Goal: Use online tool/utility: Utilize a website feature to perform a specific function

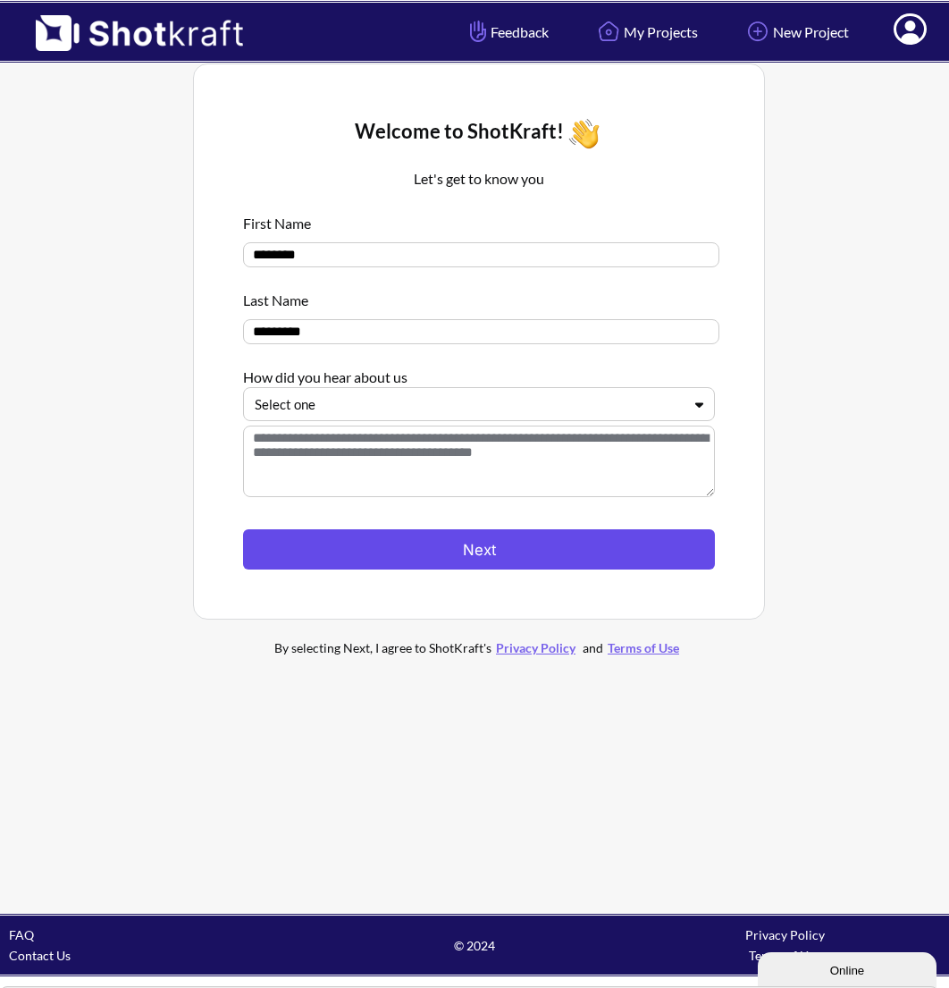
click at [343, 541] on button "Next" at bounding box center [479, 549] width 472 height 40
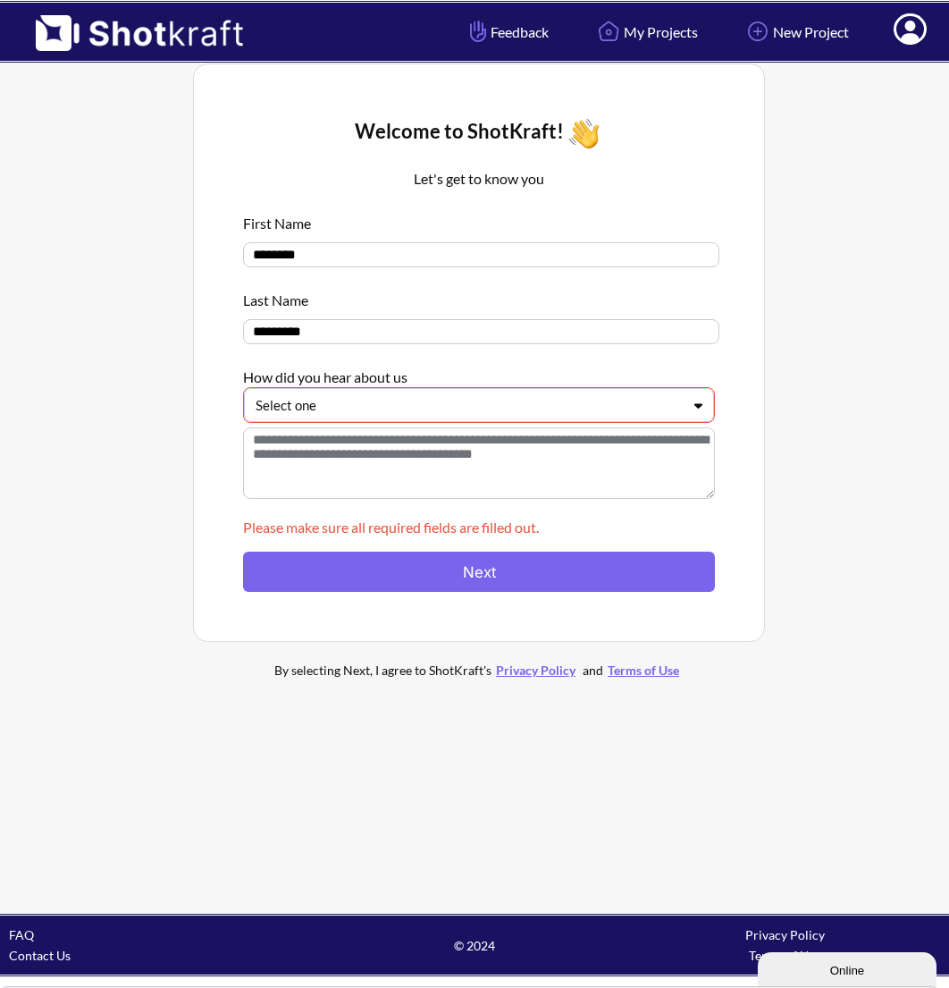
click at [312, 410] on div at bounding box center [469, 405] width 426 height 21
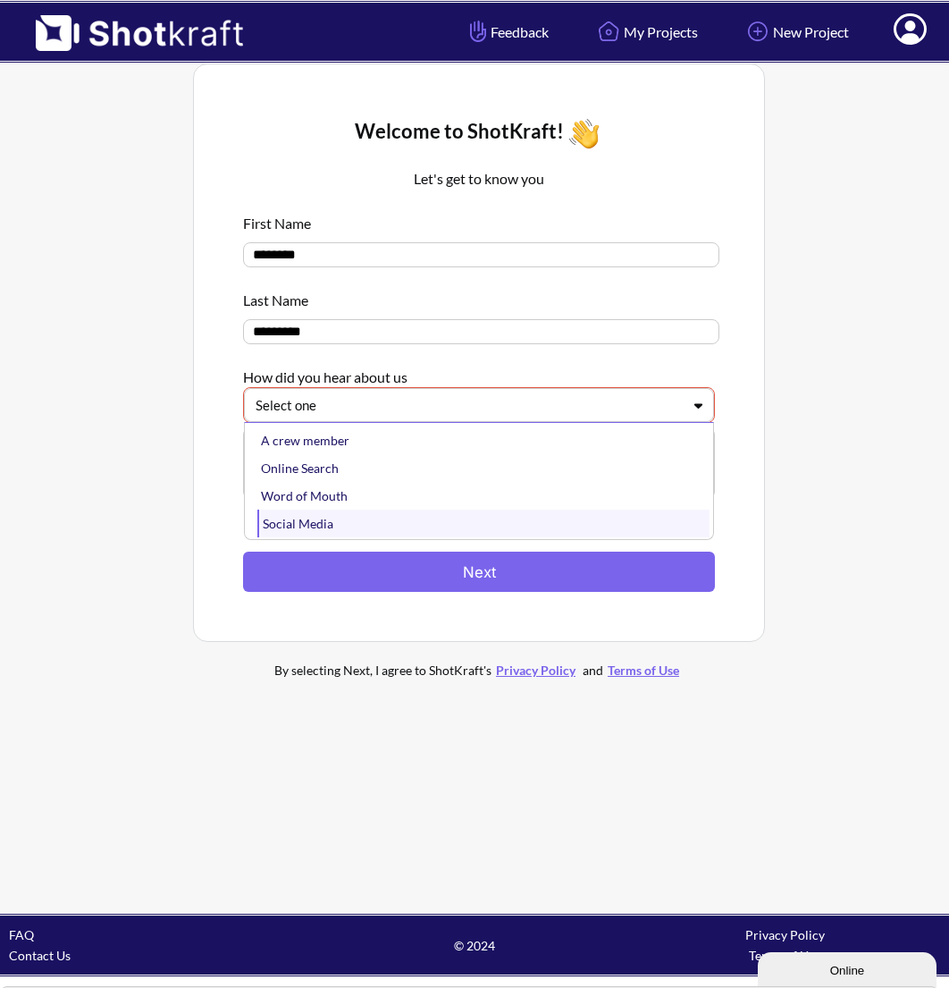
click at [302, 521] on div "Social Media" at bounding box center [483, 524] width 452 height 28
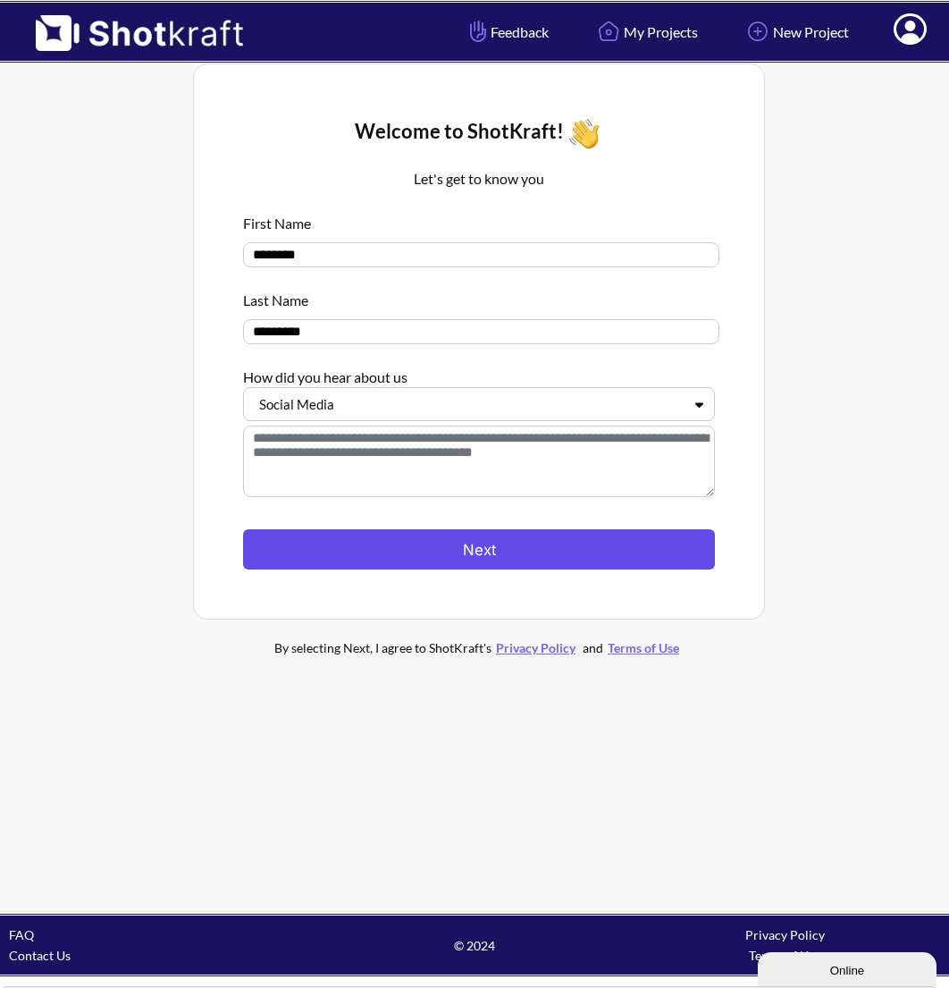
click at [381, 563] on button "Next" at bounding box center [479, 549] width 472 height 40
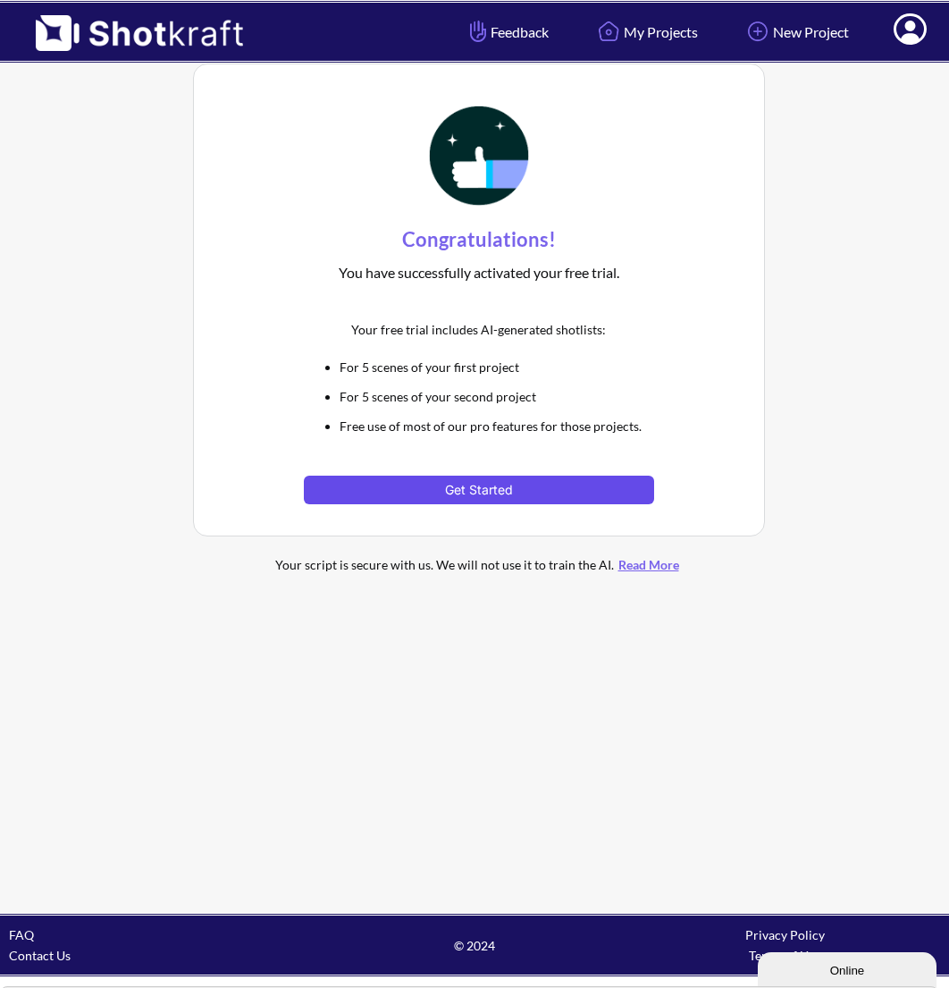
click at [497, 479] on button "Get Started" at bounding box center [479, 490] width 350 height 29
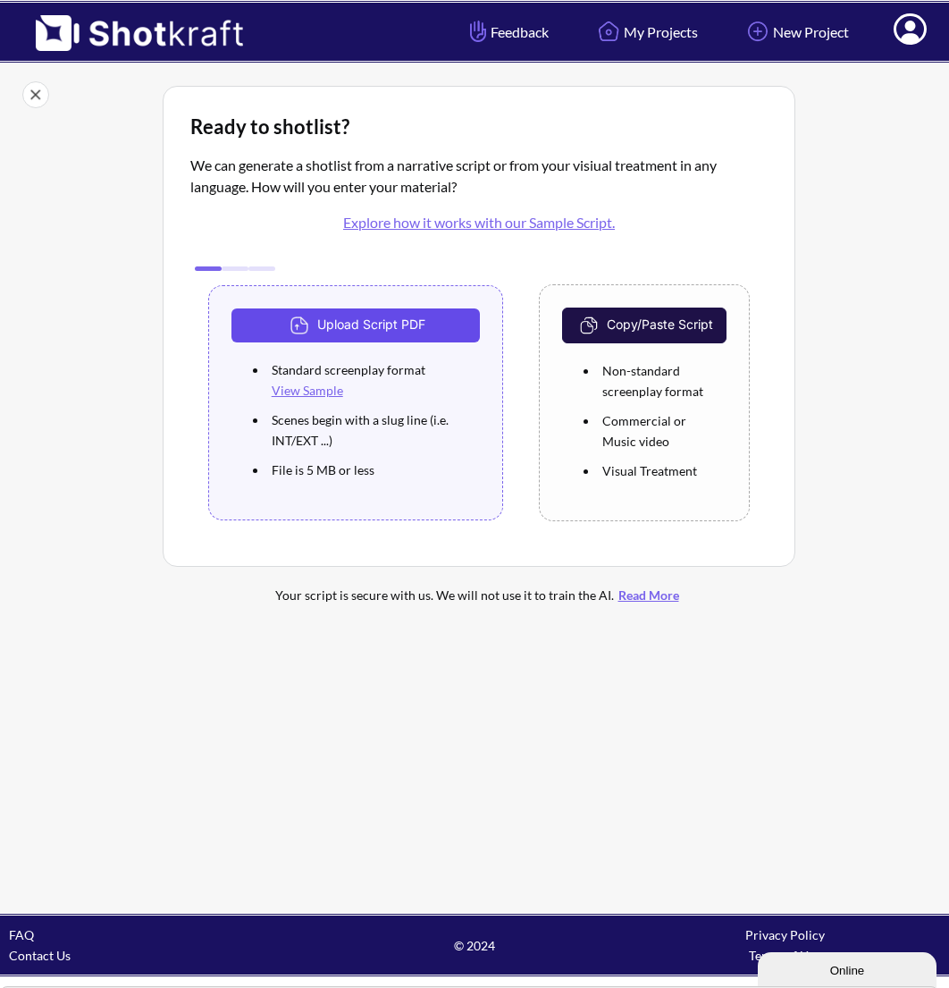
click at [380, 319] on button "Upload Script PDF" at bounding box center [356, 325] width 249 height 34
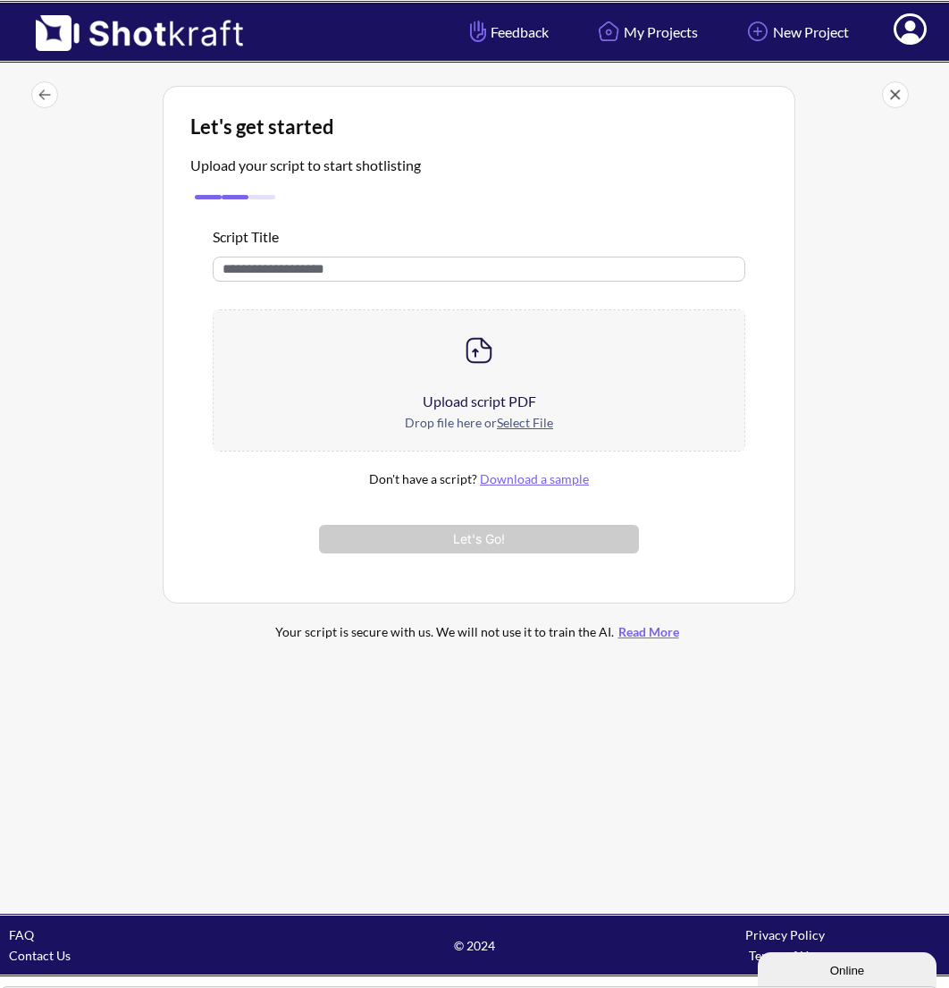
click at [323, 266] on input "text" at bounding box center [480, 269] width 534 height 25
type input "**********"
click at [528, 409] on div "Upload script PDF" at bounding box center [480, 401] width 532 height 21
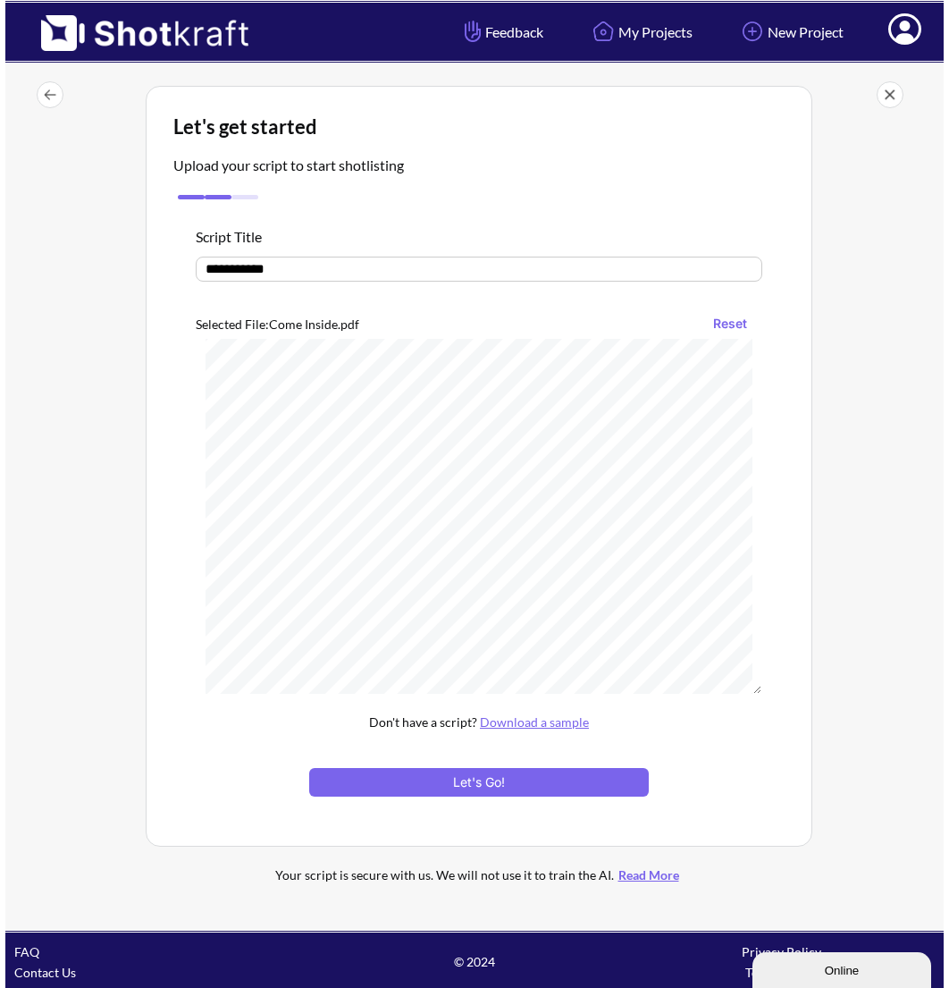
scroll to position [2223, 0]
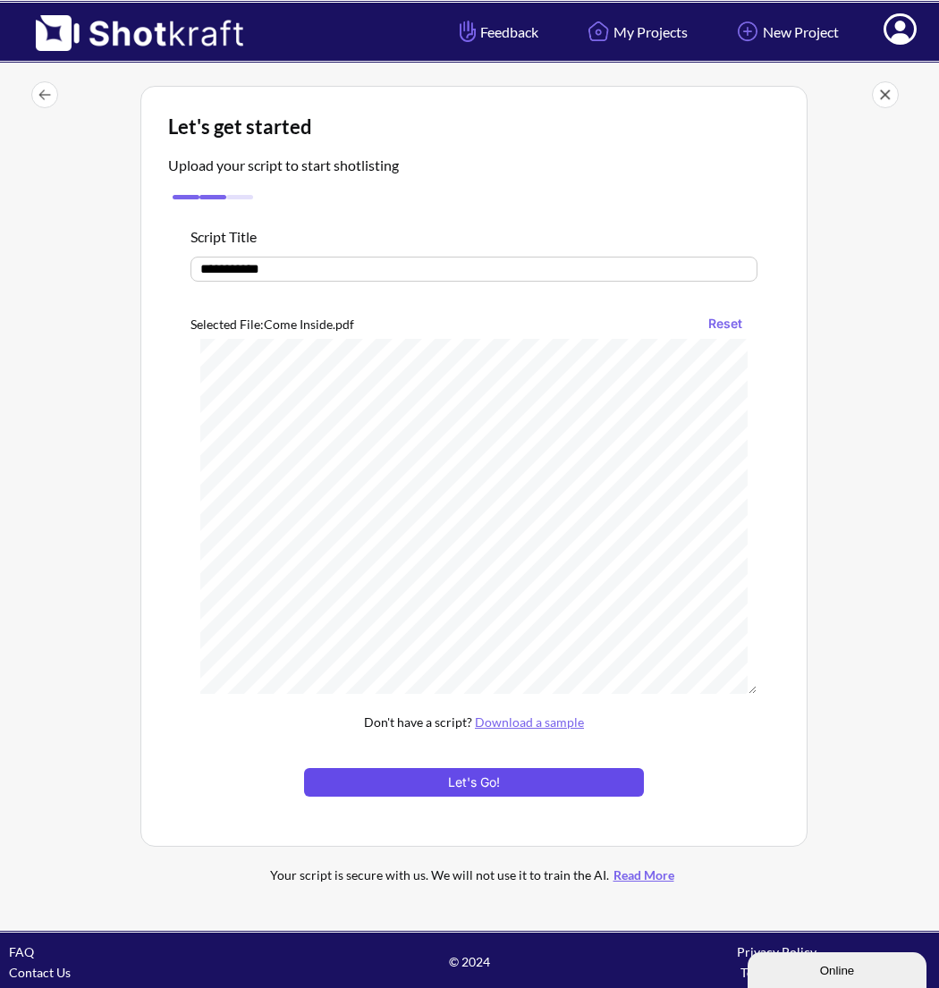
click at [477, 784] on button "Let's Go!" at bounding box center [474, 782] width 340 height 29
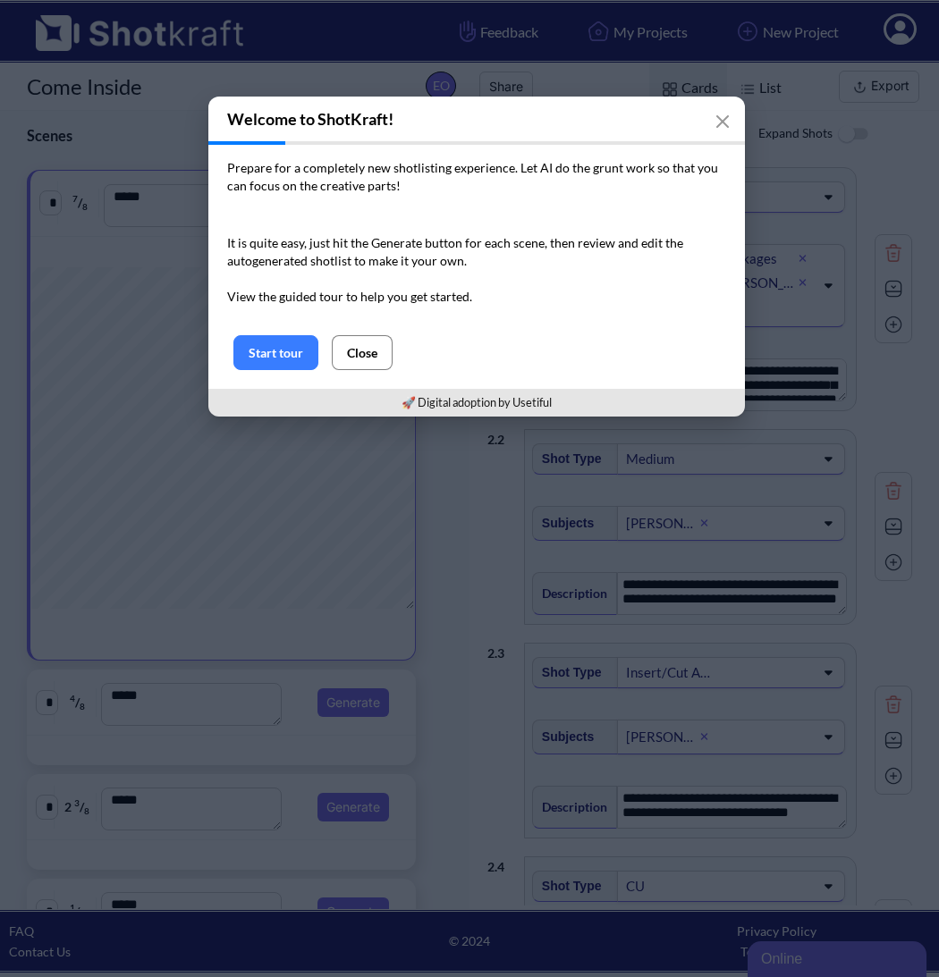
click at [375, 335] on button "Close" at bounding box center [362, 352] width 61 height 35
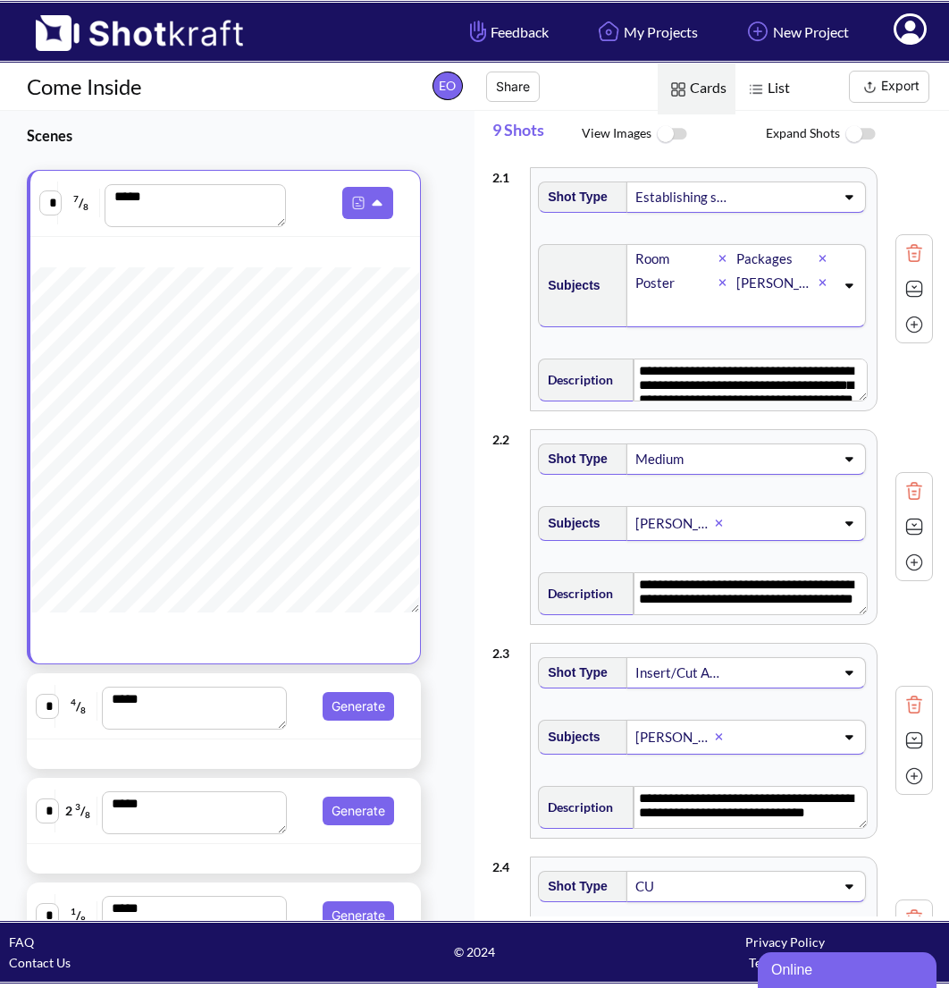
click at [730, 188] on span at bounding box center [782, 196] width 105 height 25
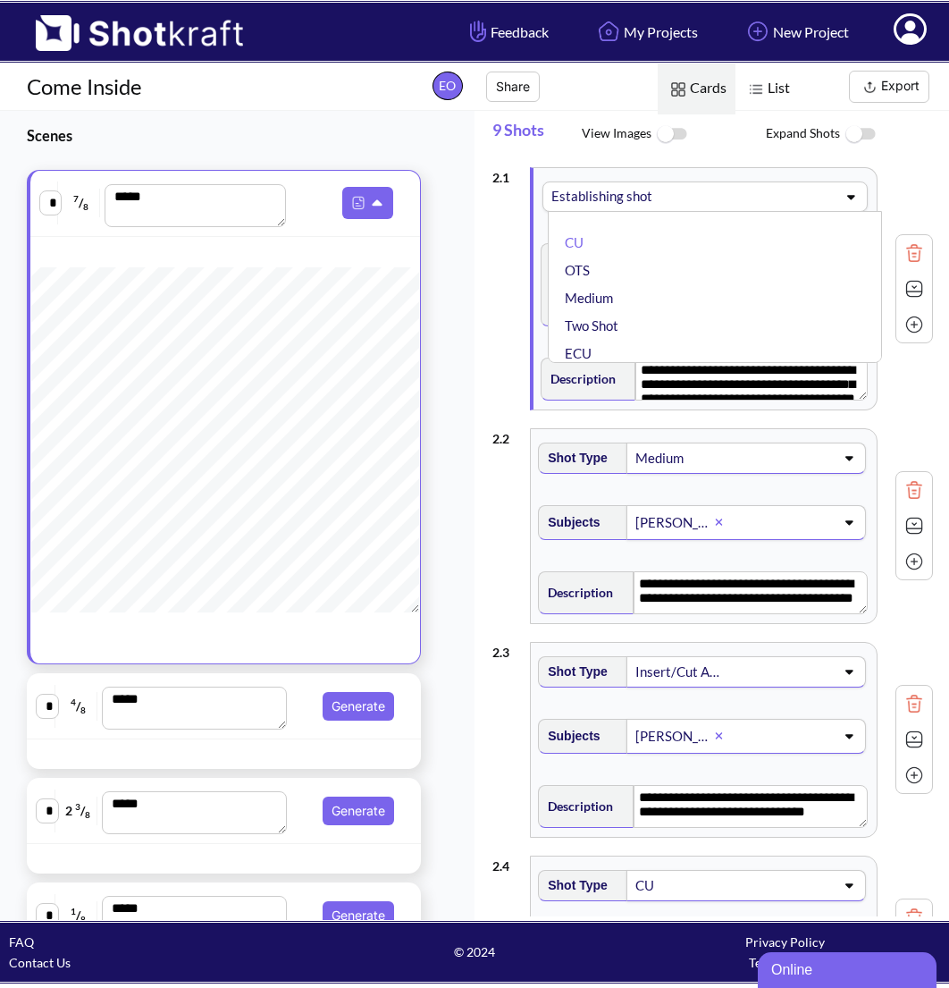
click at [722, 188] on span at bounding box center [760, 196] width 146 height 25
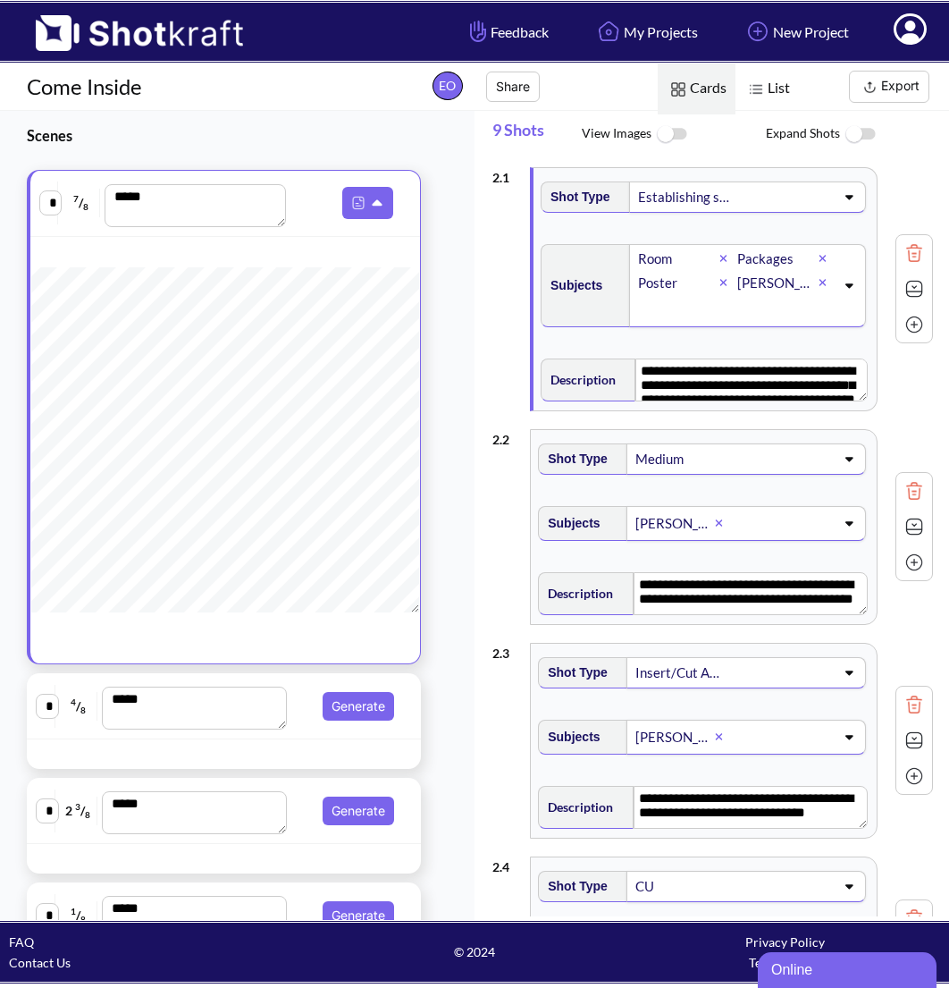
click at [511, 257] on div "**********" at bounding box center [713, 289] width 441 height 262
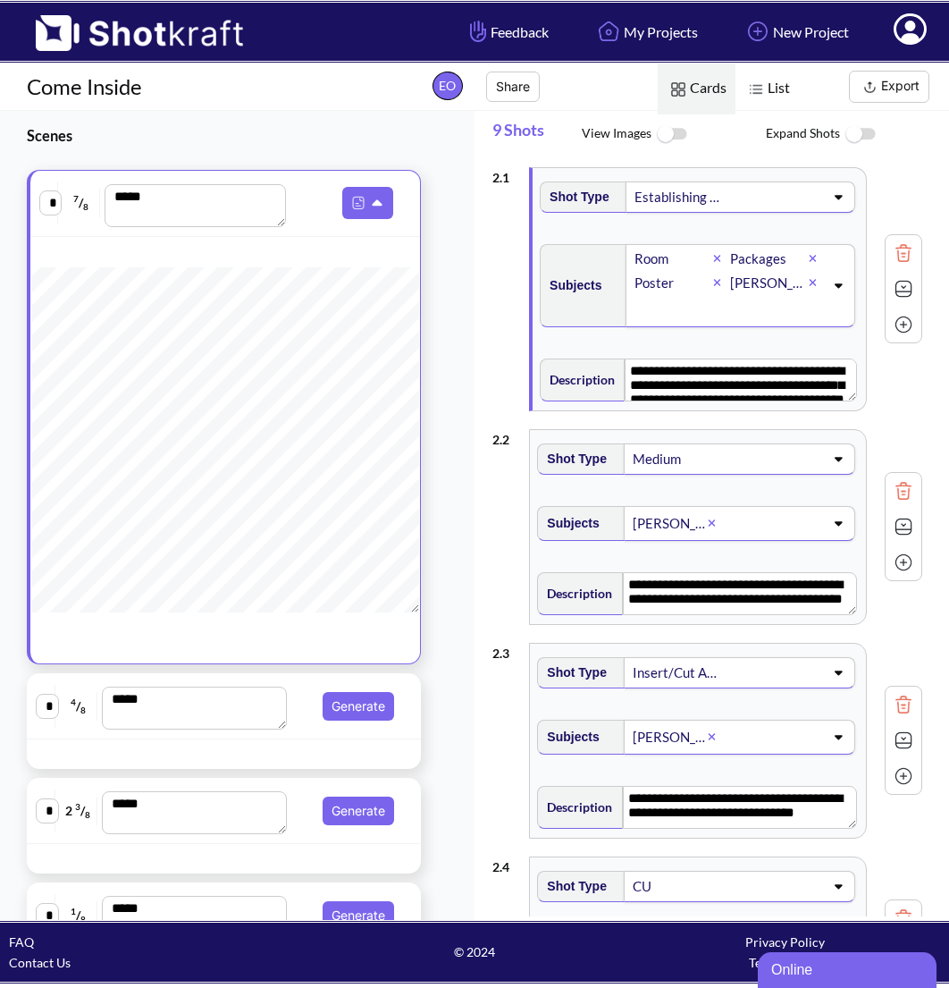
click at [844, 140] on img at bounding box center [860, 134] width 40 height 38
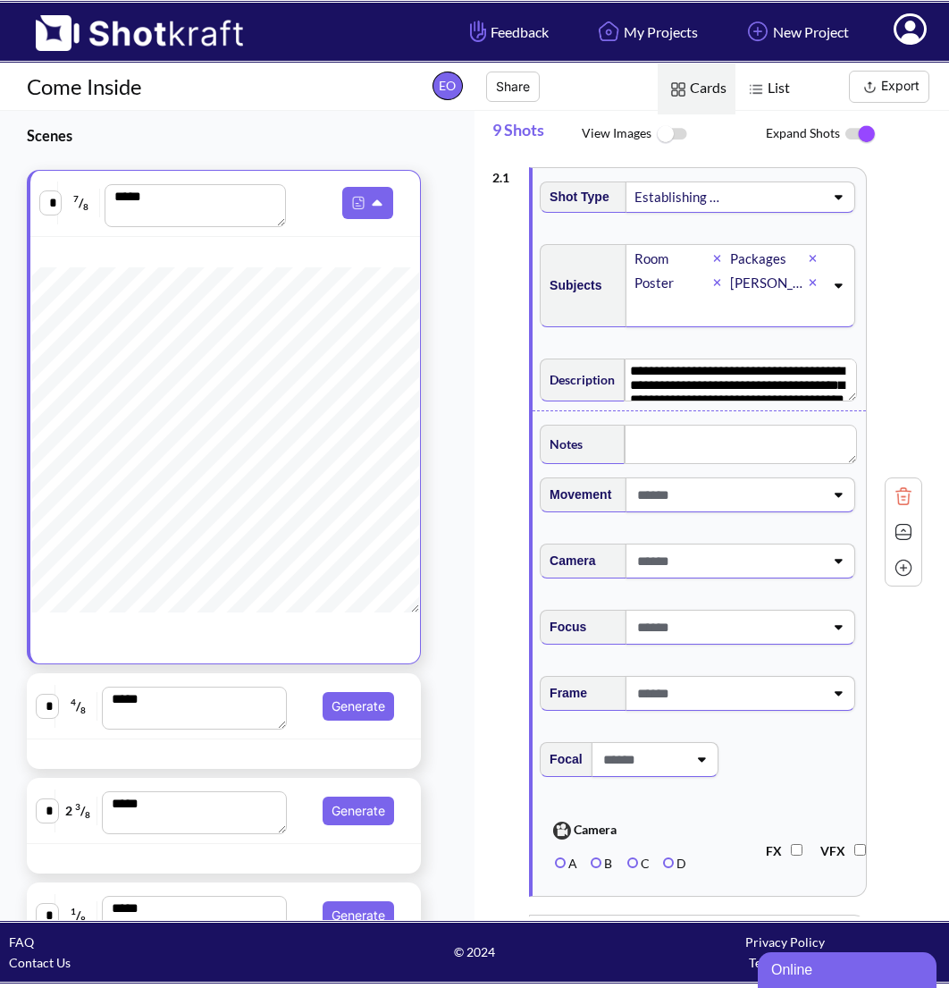
click at [846, 139] on img at bounding box center [860, 134] width 40 height 38
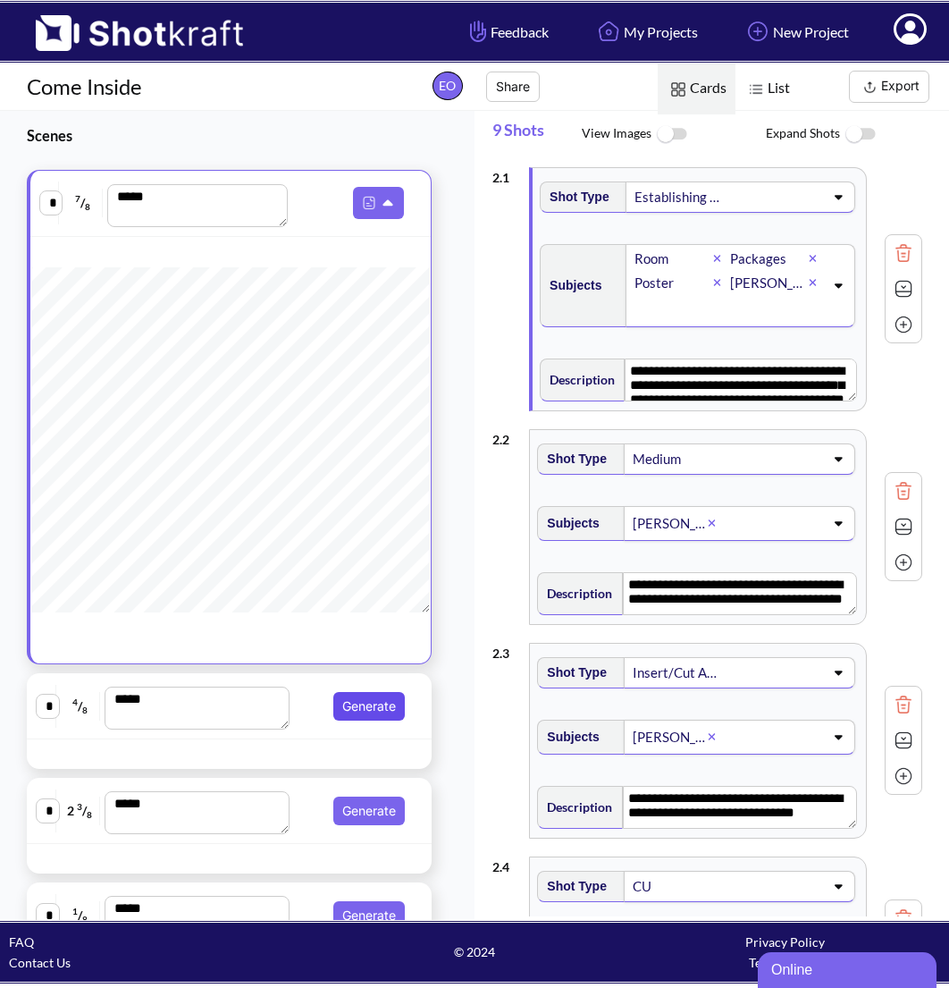
click at [338, 694] on button "Generate" at bounding box center [369, 706] width 72 height 29
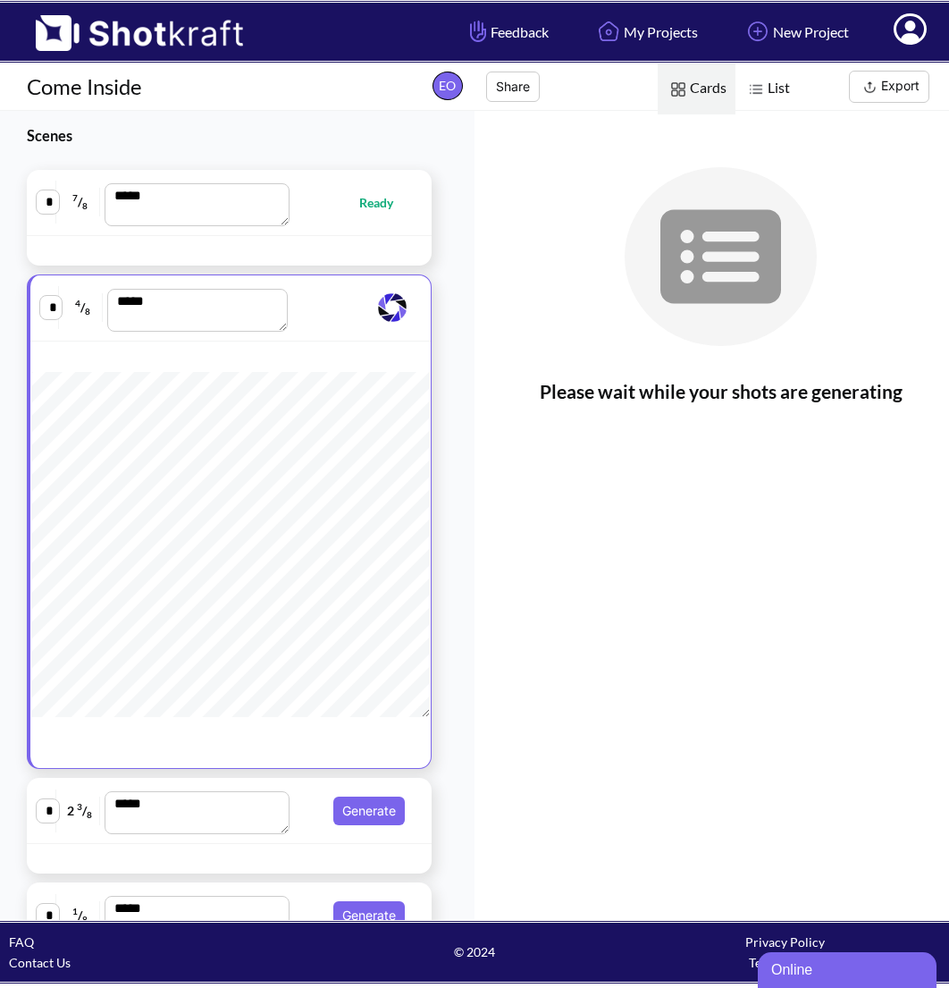
click at [341, 200] on span "Ready" at bounding box center [355, 202] width 114 height 21
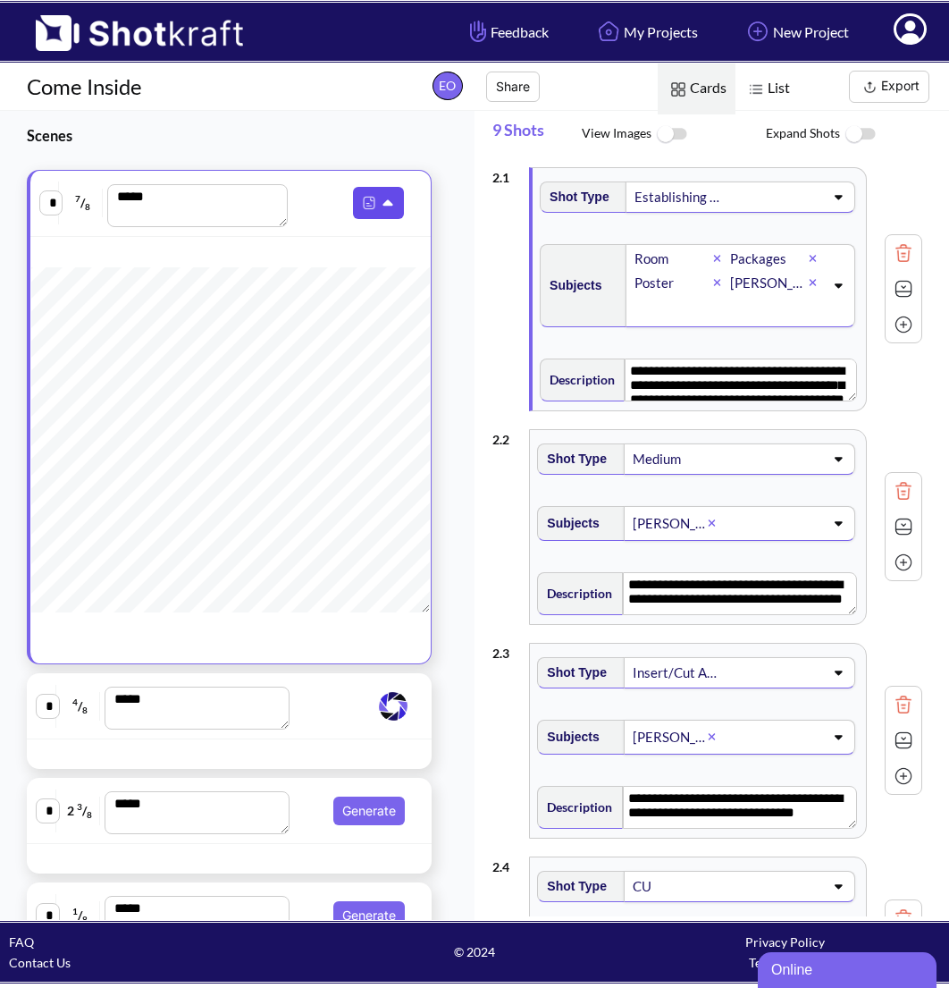
click at [384, 201] on icon at bounding box center [389, 203] width 10 height 6
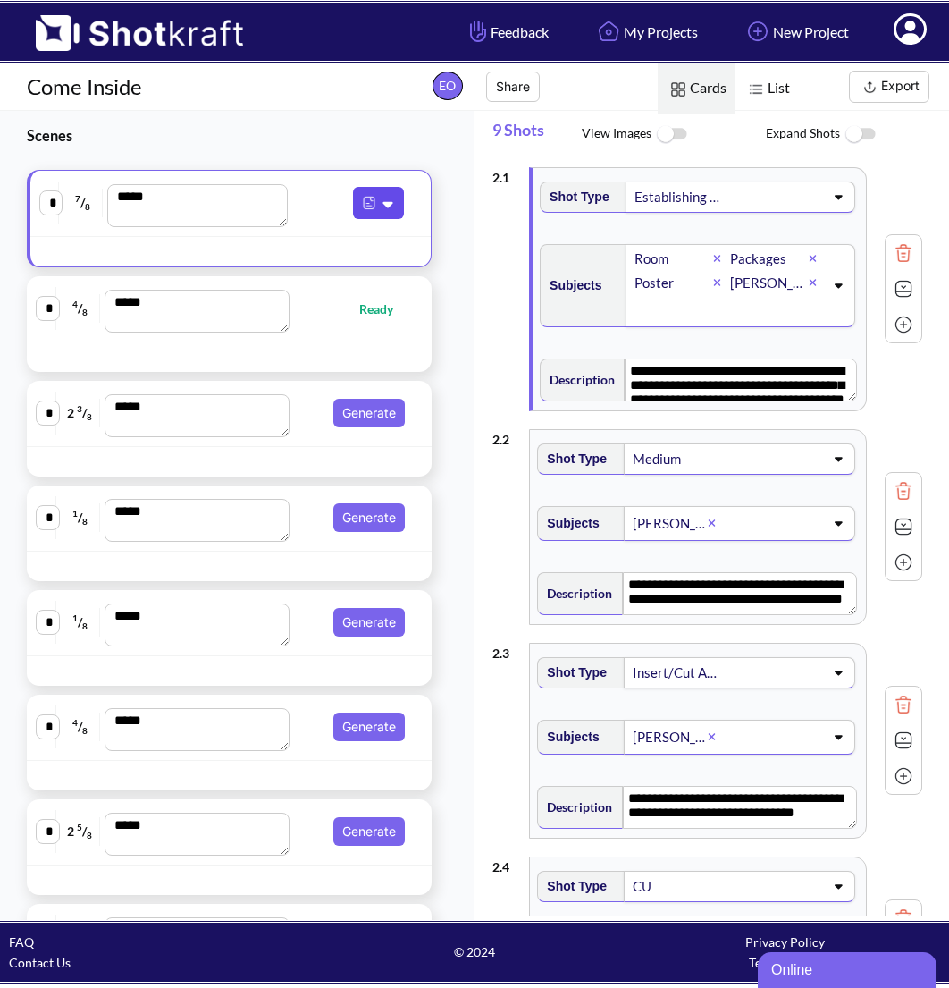
click at [381, 201] on icon at bounding box center [390, 204] width 19 height 16
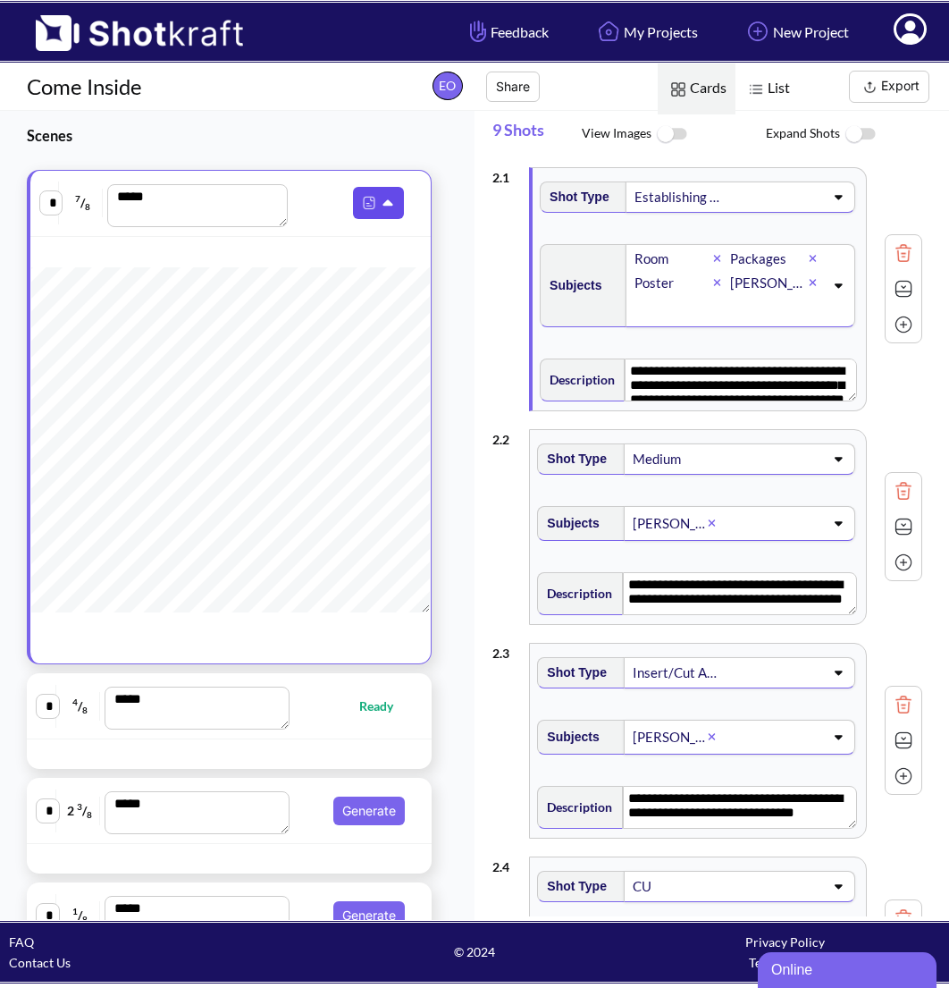
click at [381, 200] on icon at bounding box center [390, 204] width 19 height 16
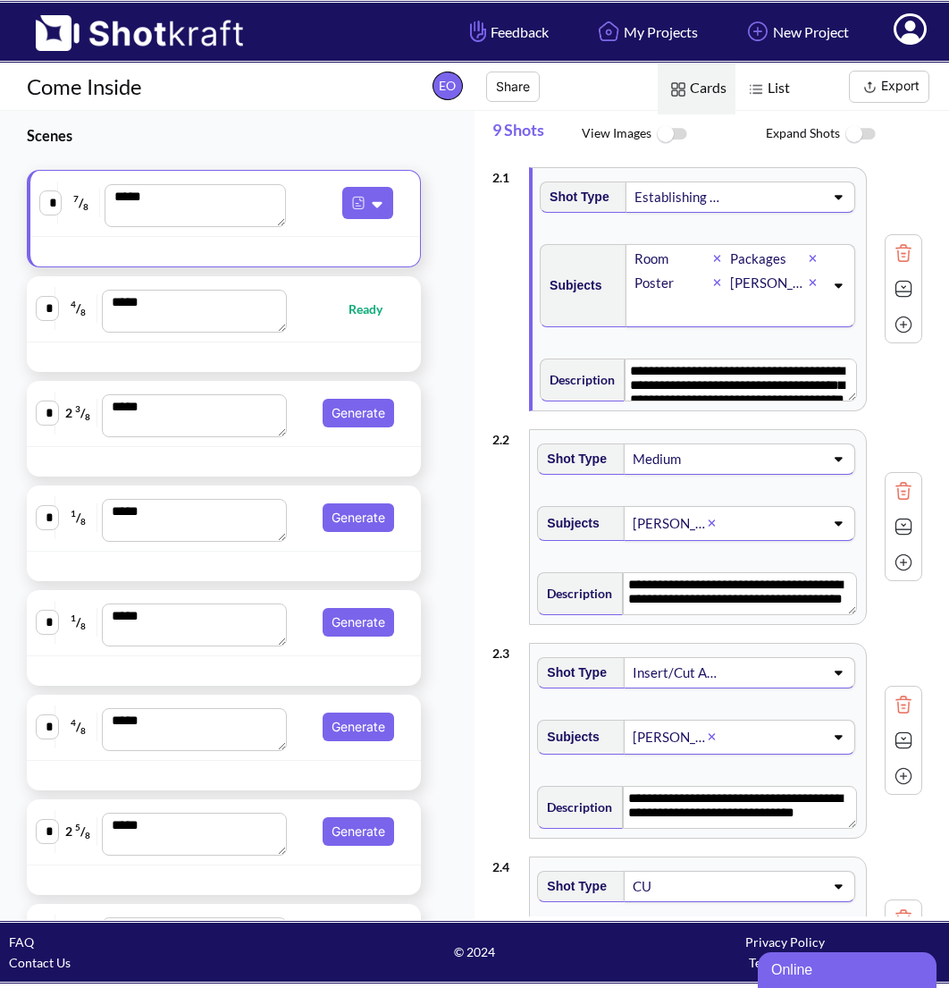
click at [376, 316] on span "Ready" at bounding box center [375, 309] width 52 height 21
type textarea "**********"
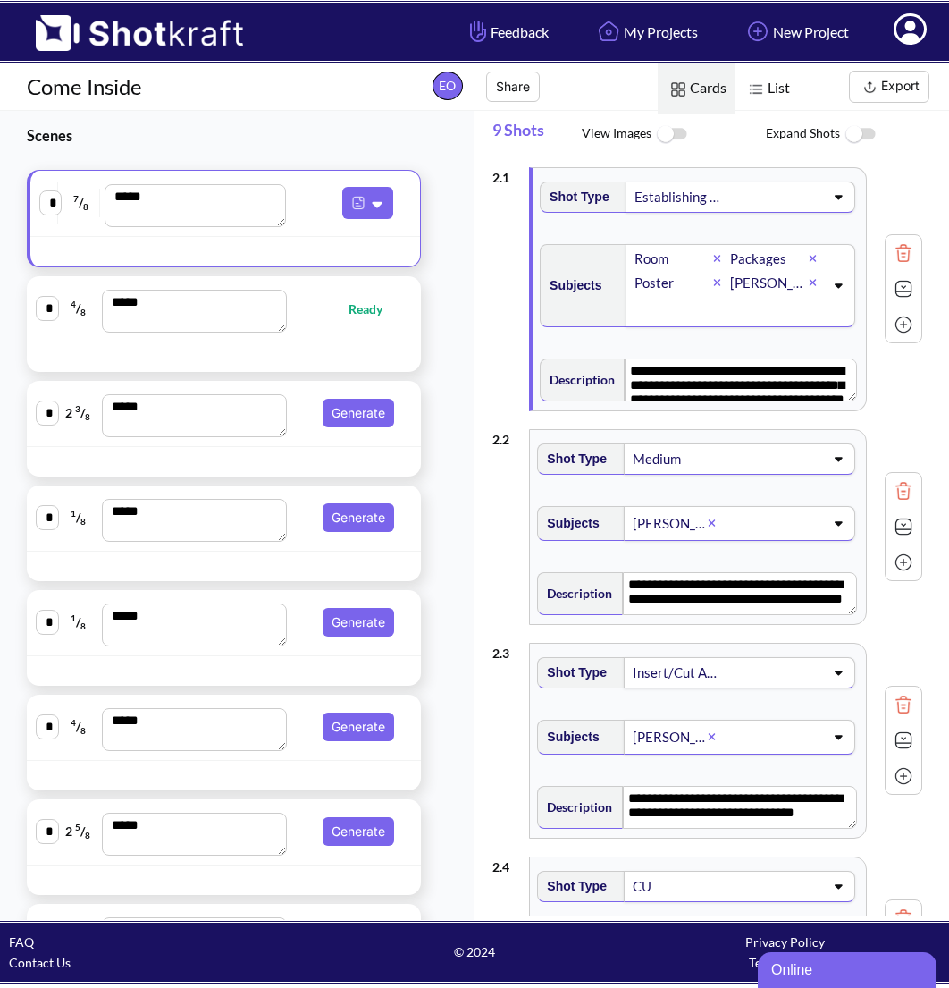
type textarea "**********"
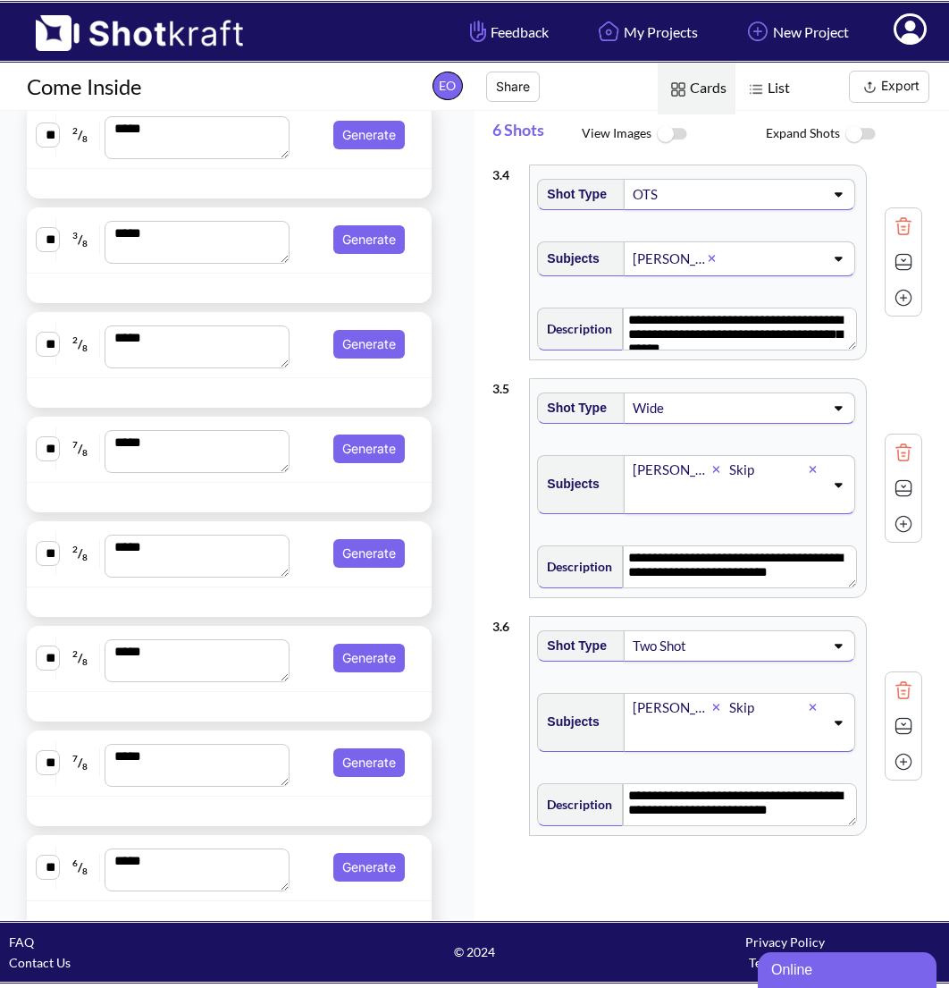
scroll to position [1553, 0]
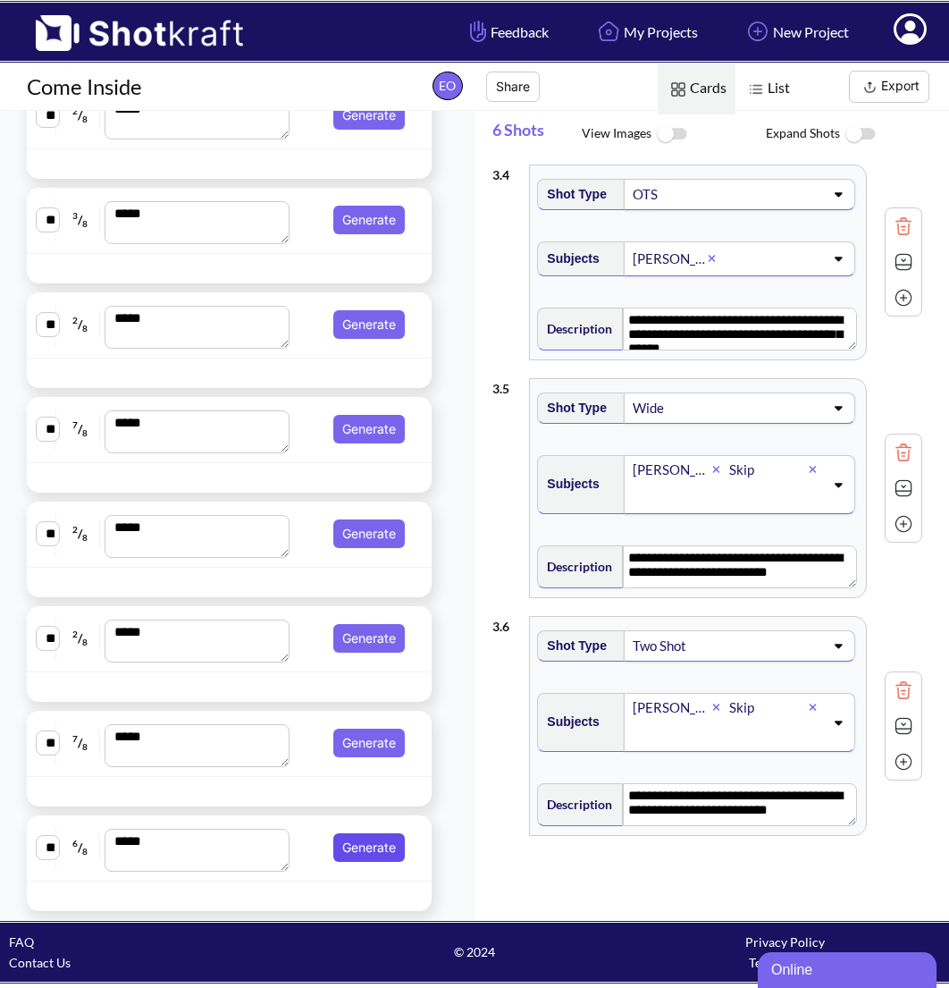
click at [339, 849] on button "Generate" at bounding box center [369, 847] width 72 height 29
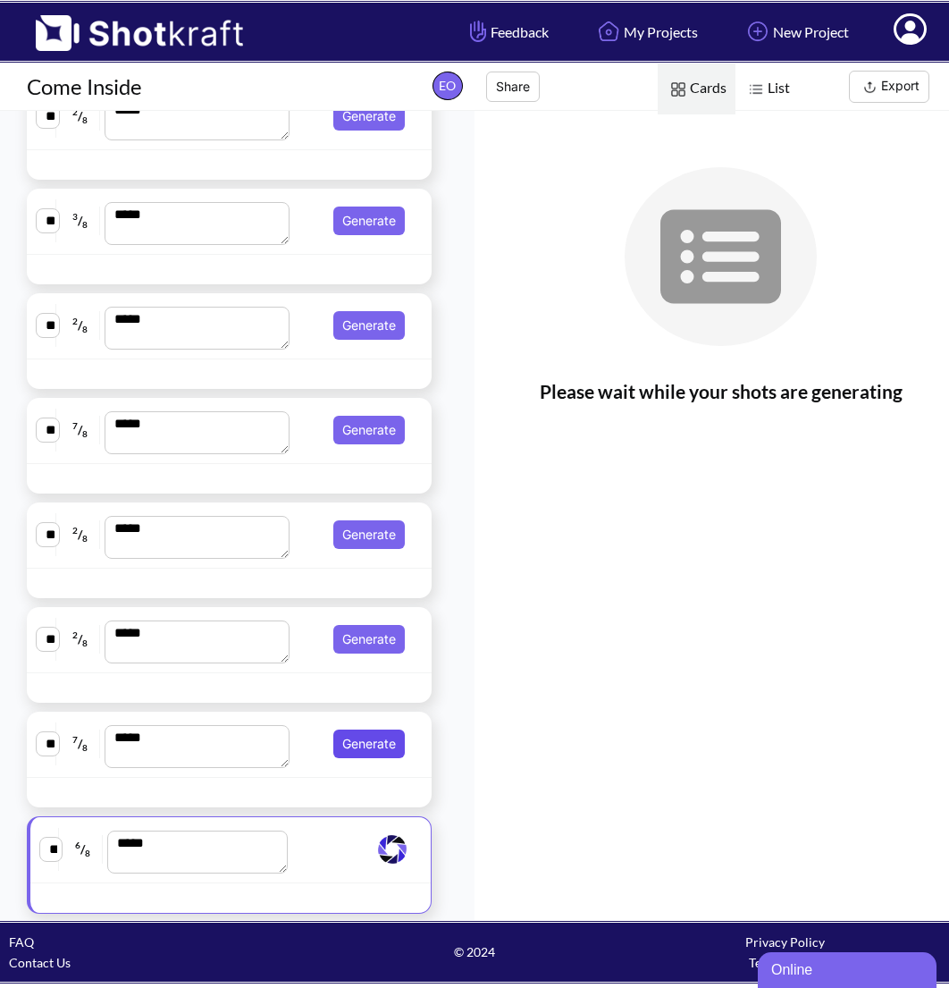
click at [367, 734] on button "Generate" at bounding box center [369, 743] width 72 height 29
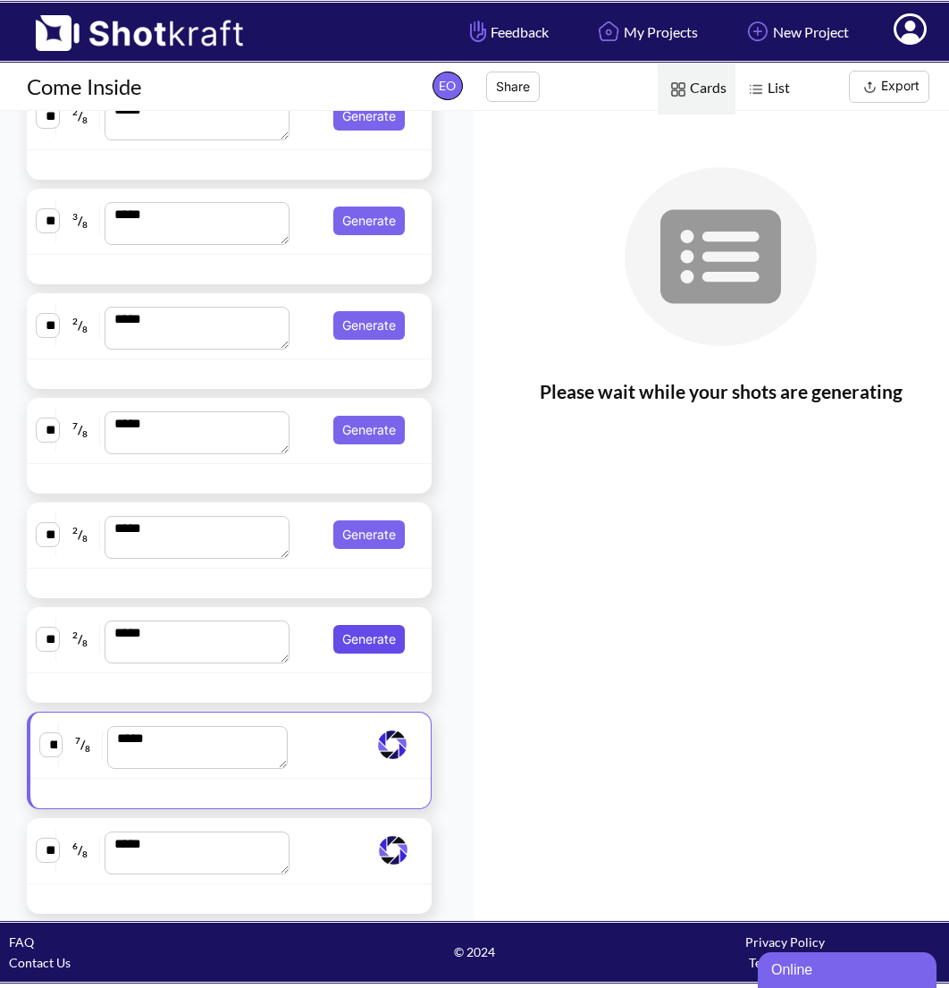
click at [375, 627] on button "Generate" at bounding box center [369, 639] width 72 height 29
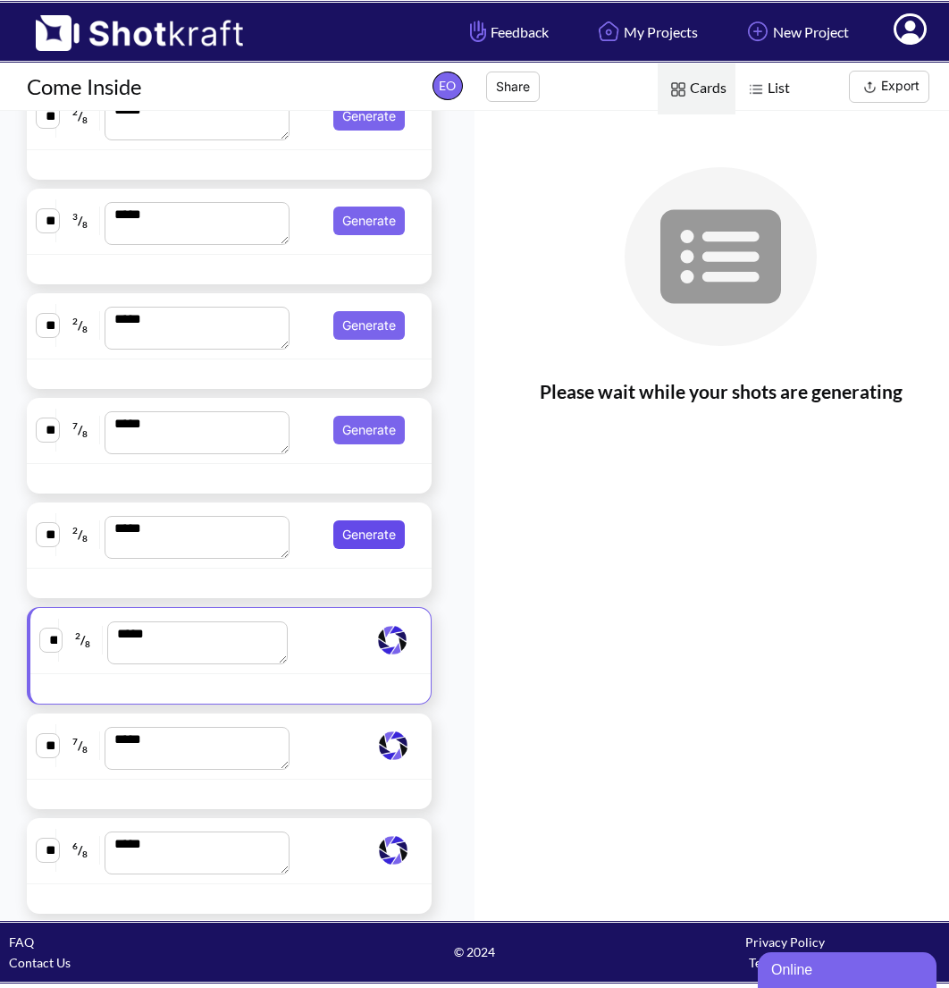
click at [375, 542] on button "Generate" at bounding box center [369, 534] width 72 height 29
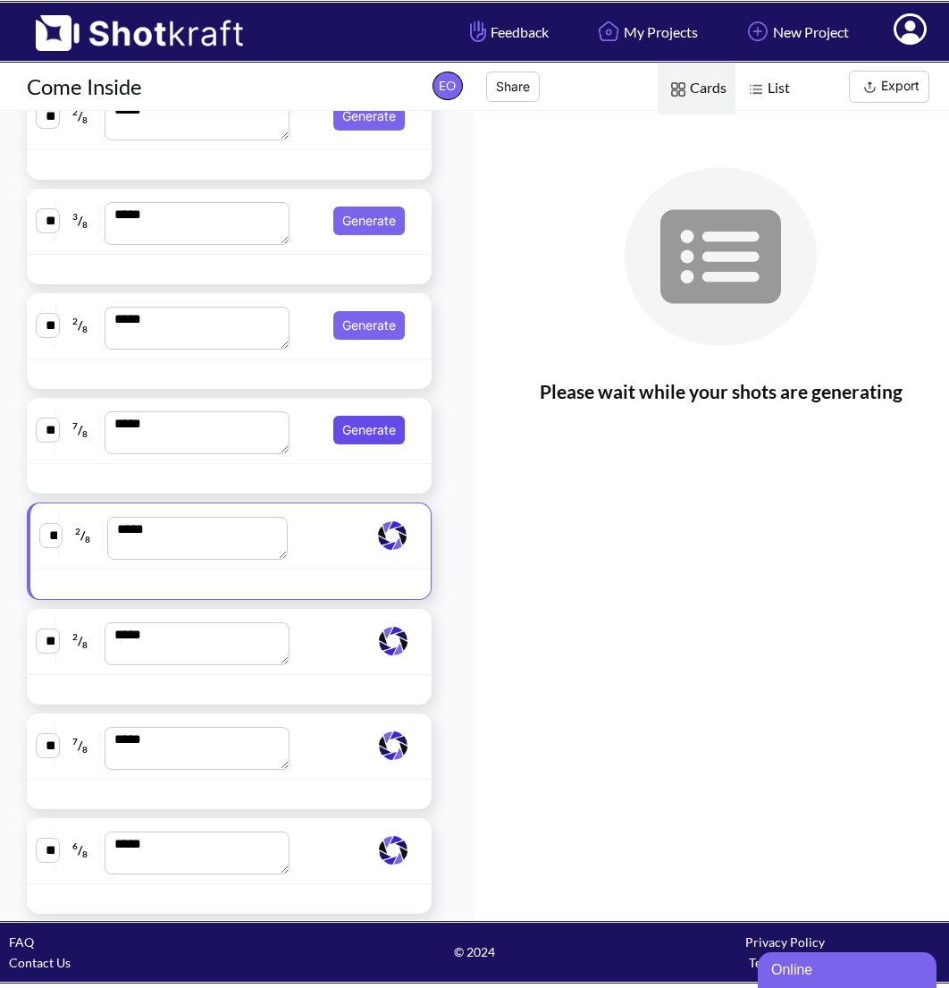
click at [375, 417] on button "Generate" at bounding box center [369, 430] width 72 height 29
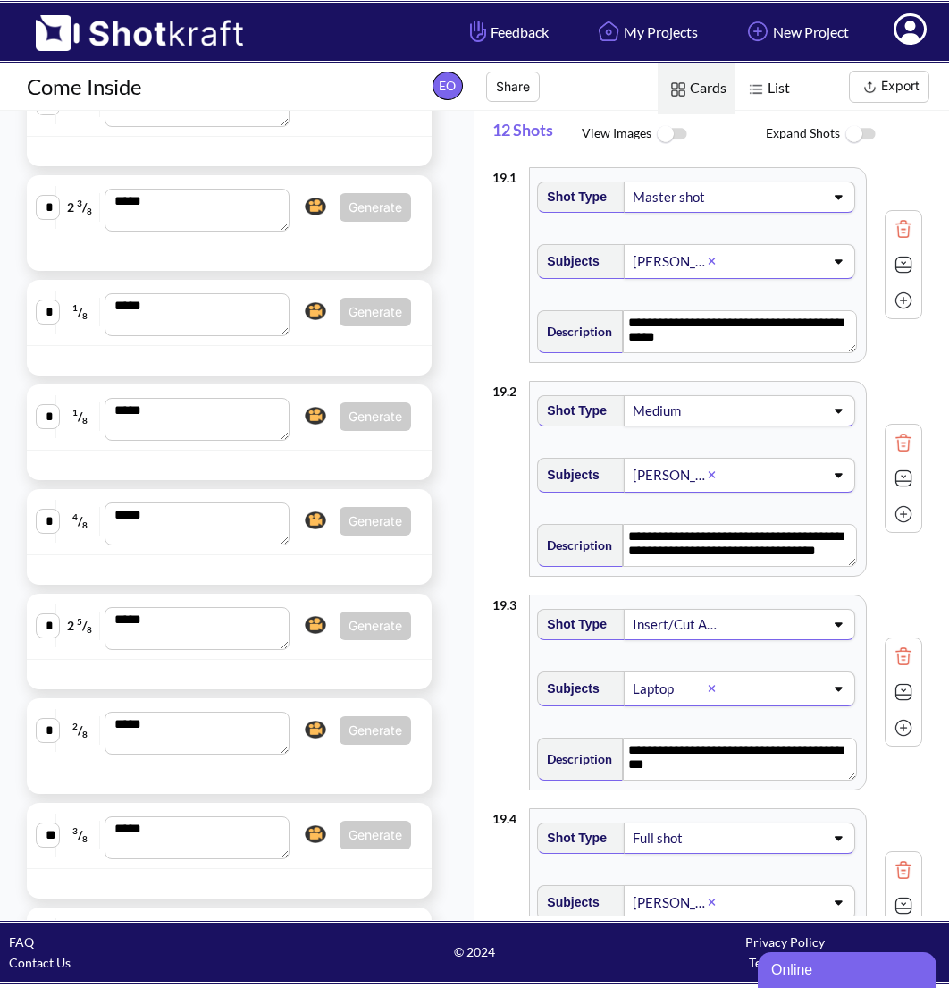
scroll to position [0, 0]
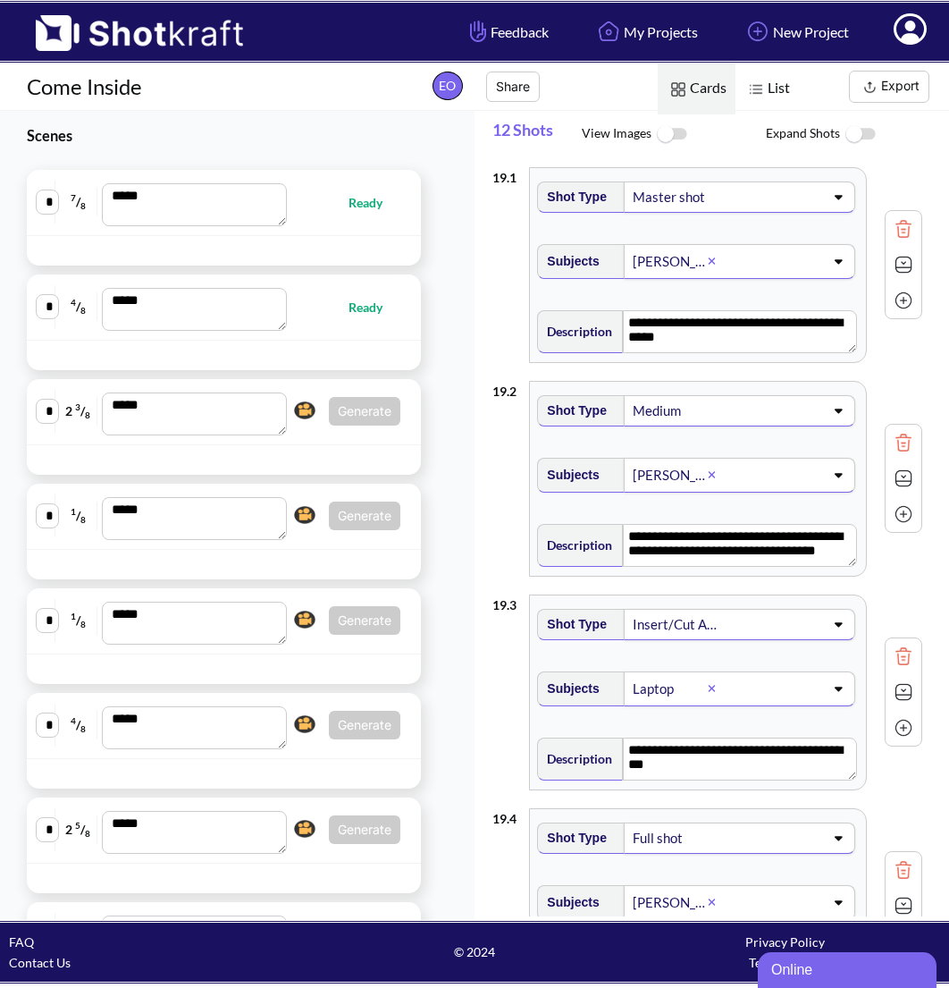
click at [315, 316] on div "* 4 / 8 *** Ready" at bounding box center [224, 306] width 376 height 47
type textarea "**********"
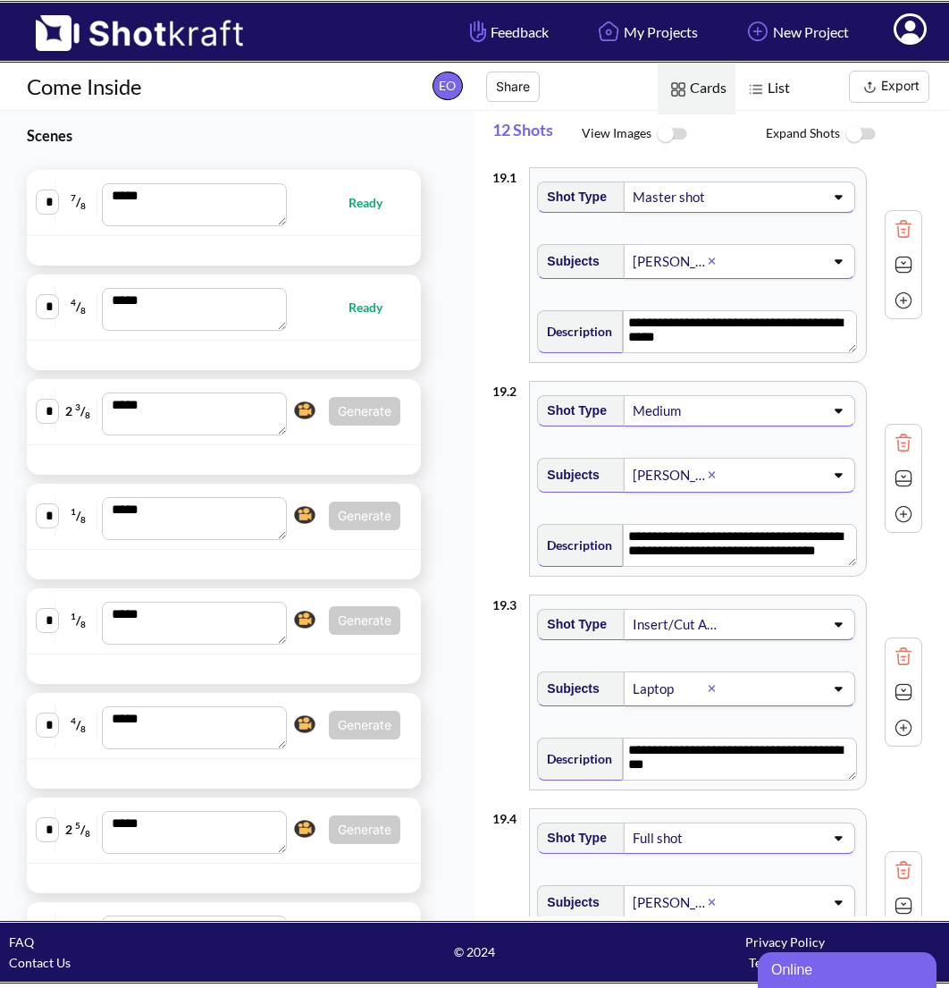
type textarea "**********"
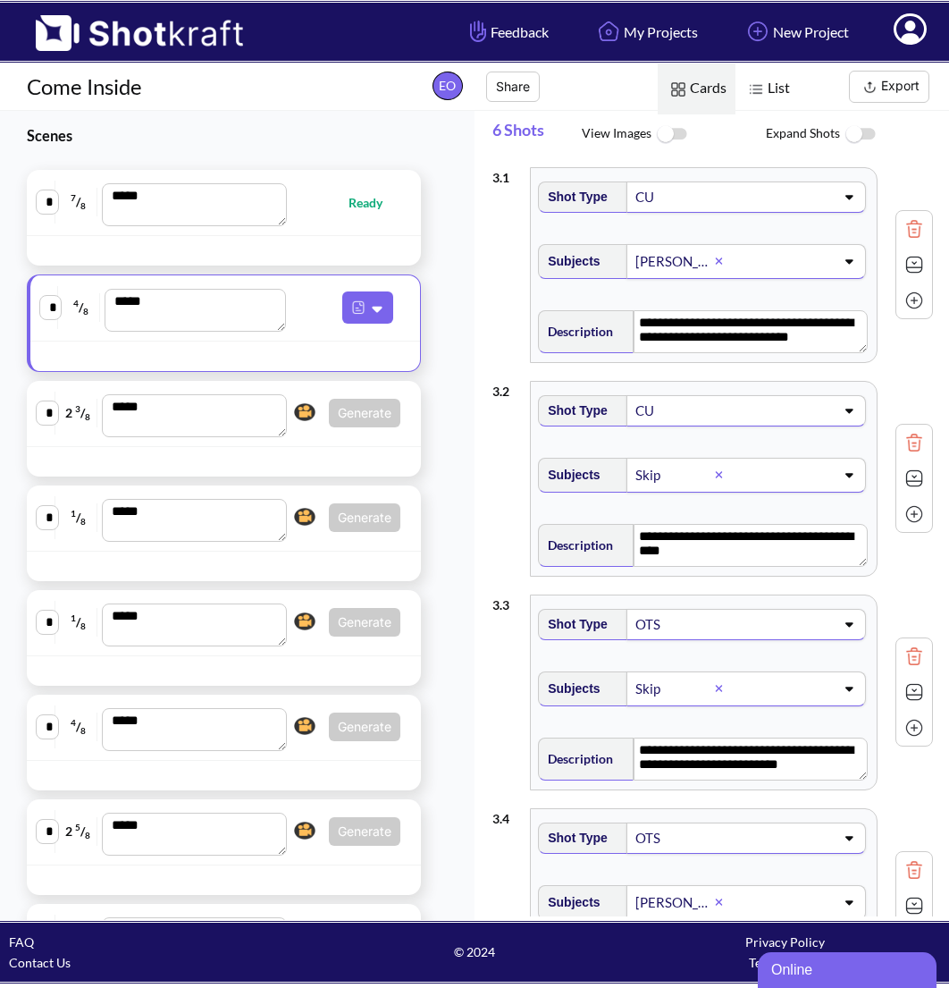
click at [779, 421] on span at bounding box center [782, 410] width 105 height 25
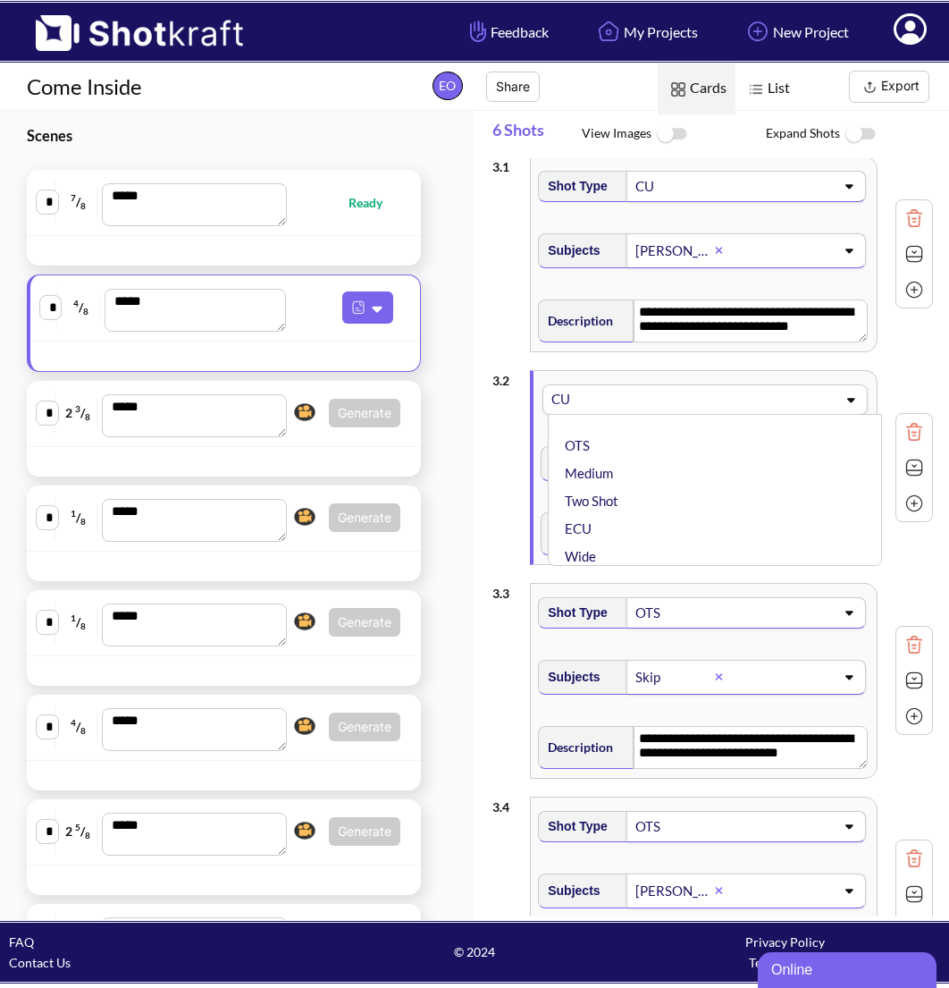
click at [653, 385] on div "CU" at bounding box center [691, 399] width 286 height 29
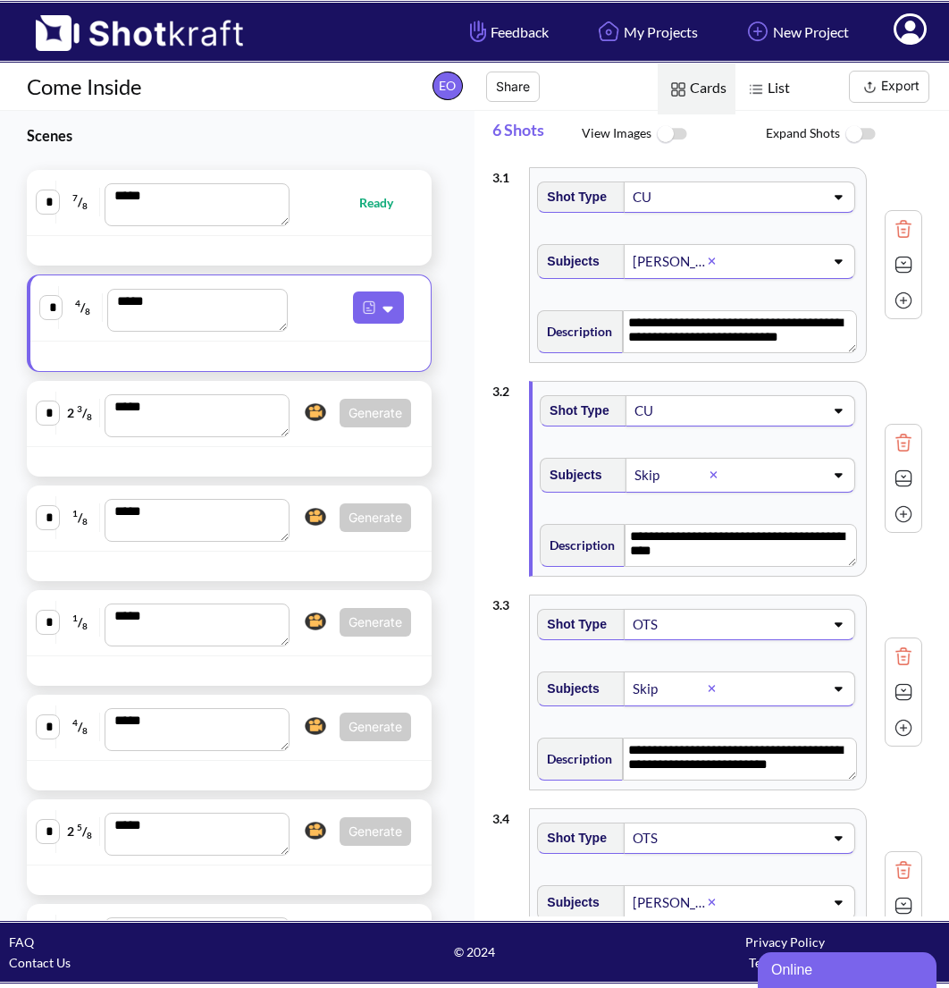
click at [325, 203] on span "Ready" at bounding box center [355, 202] width 114 height 21
type textarea "**********"
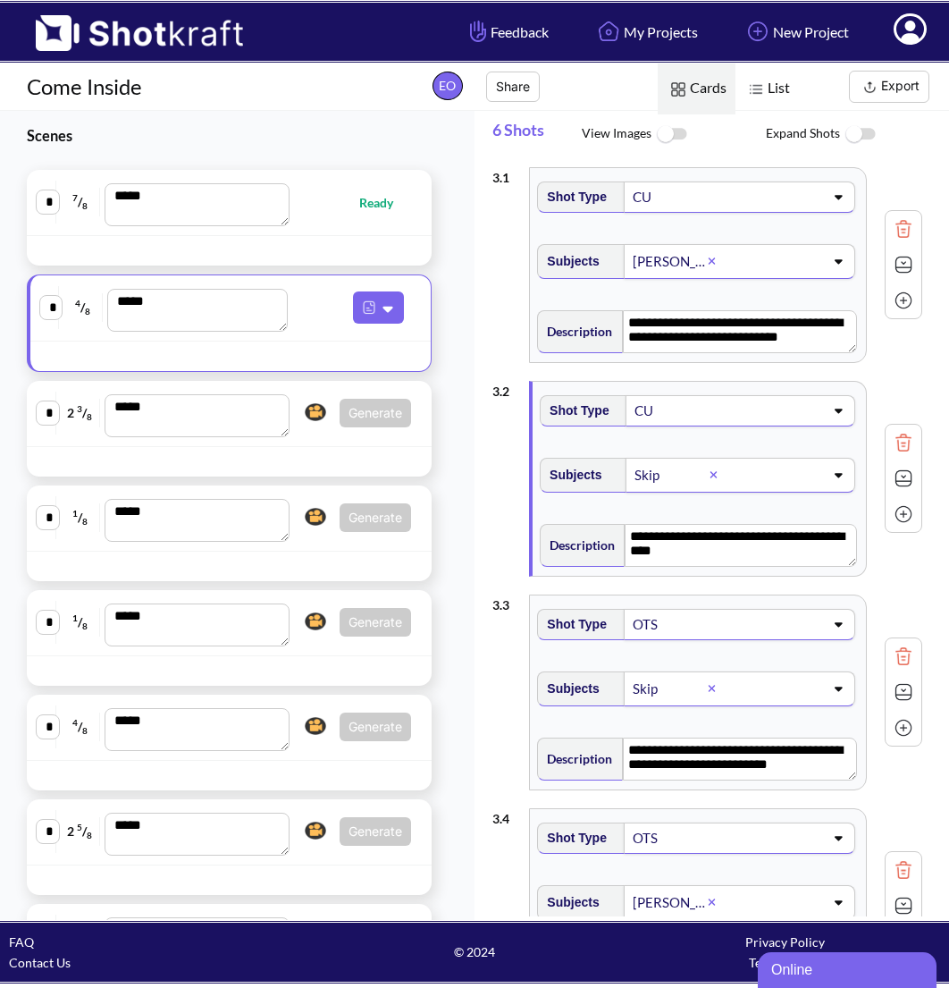
type textarea "**********"
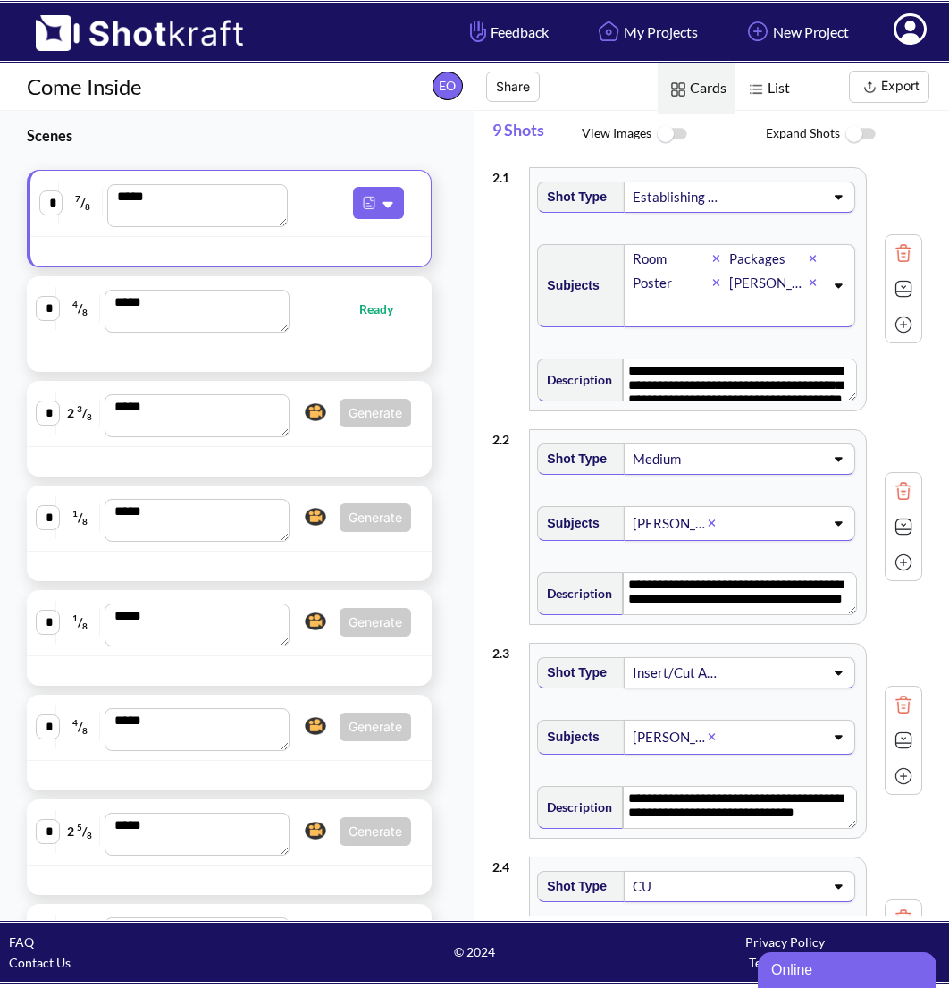
click at [318, 443] on div "* 2 3 / 8 *** Generate Click here to upgrade, or continue to shotlist manually." at bounding box center [229, 414] width 405 height 66
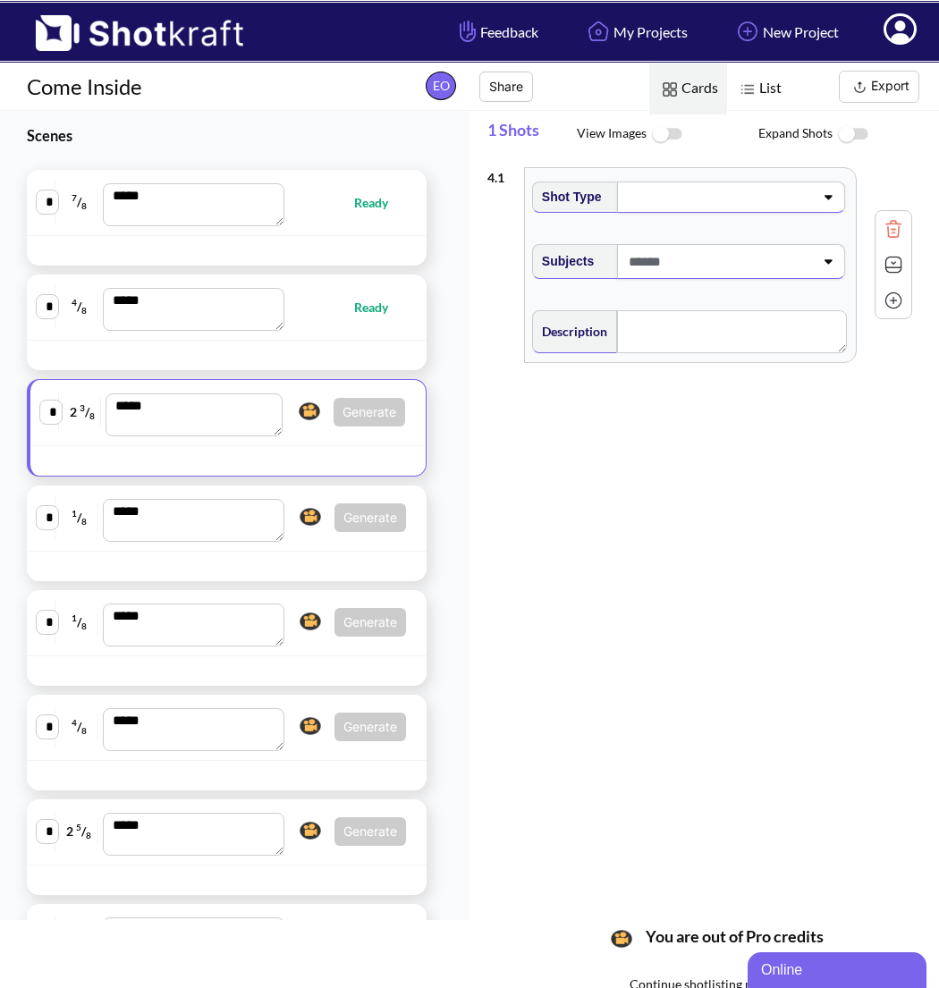
click at [304, 208] on span "Ready" at bounding box center [349, 202] width 114 height 21
type textarea "**********"
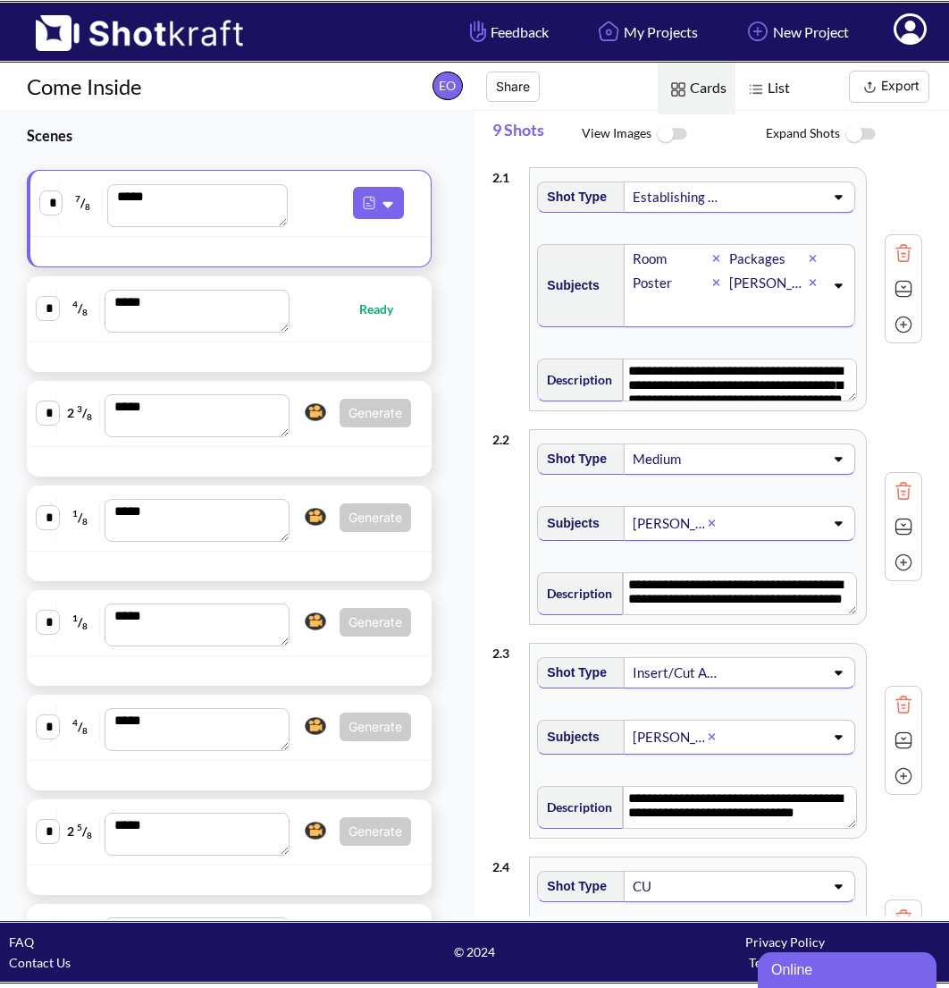
click at [215, 211] on textarea "***" at bounding box center [197, 205] width 181 height 43
click at [294, 129] on h3 "Scenes" at bounding box center [228, 135] width 403 height 21
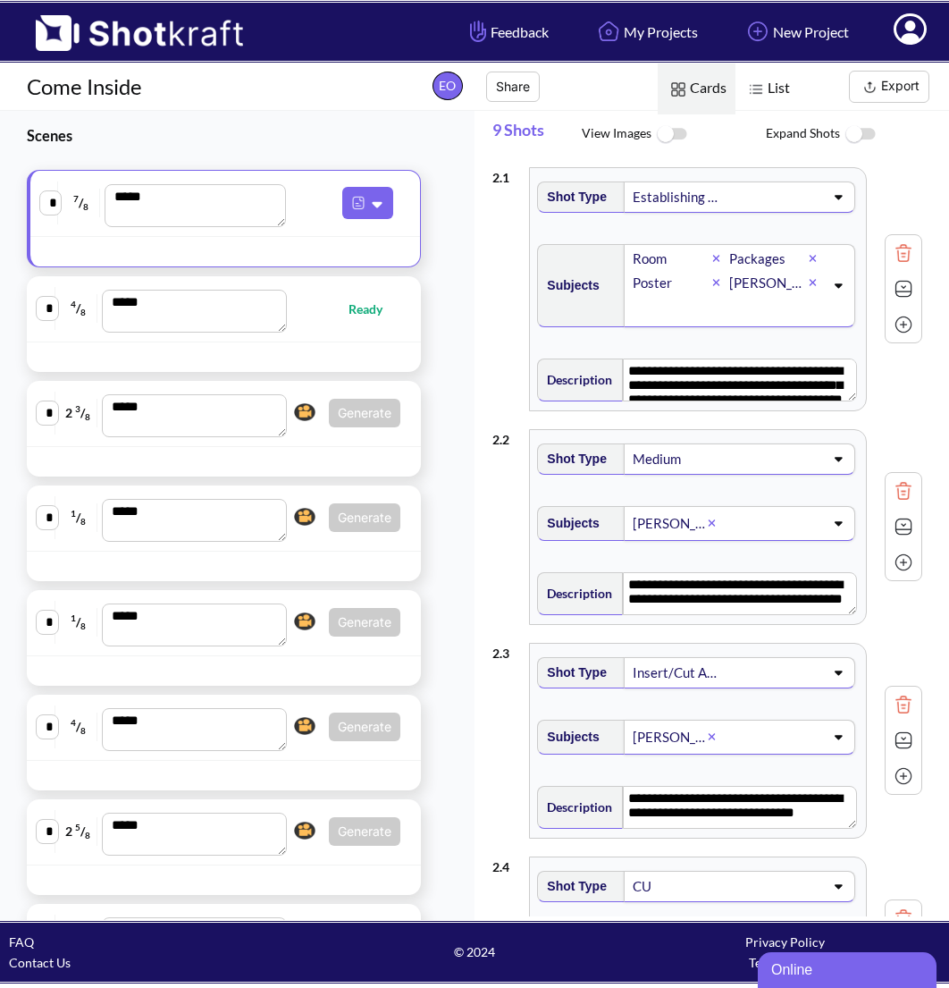
click at [881, 89] on img at bounding box center [870, 87] width 22 height 22
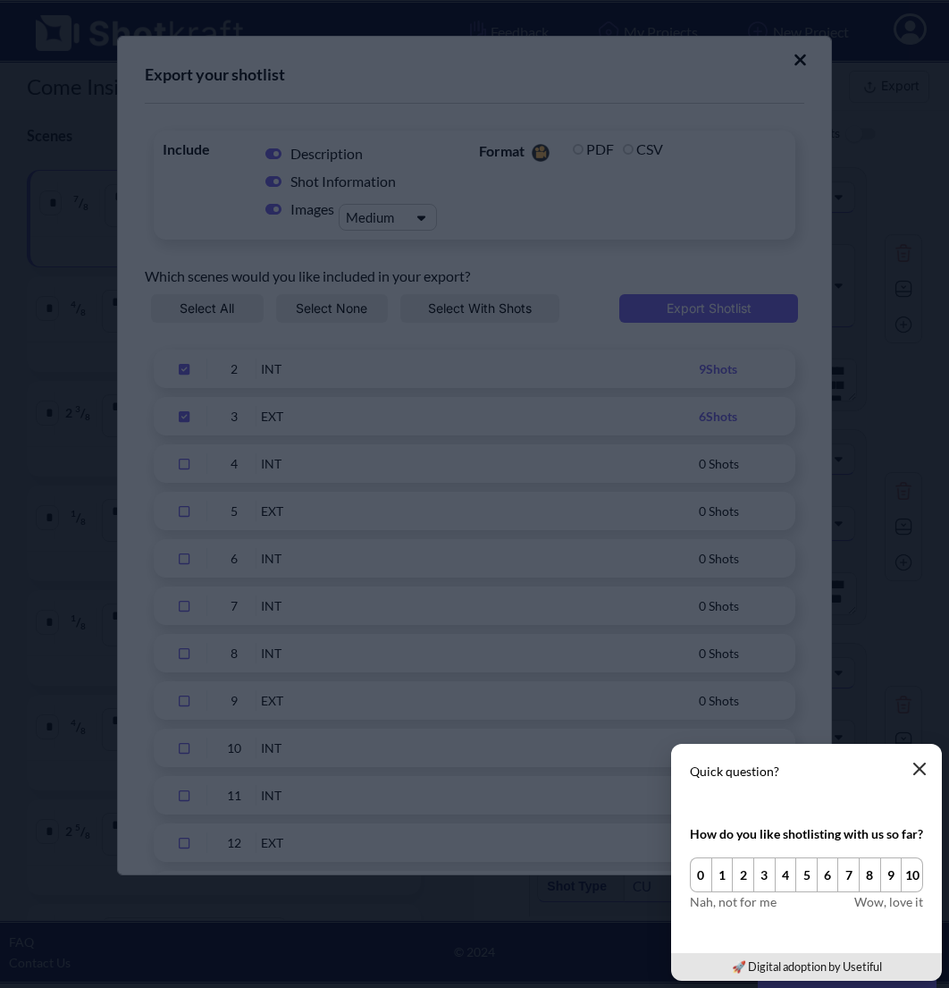
click at [923, 763] on icon "button" at bounding box center [920, 769] width 14 height 14
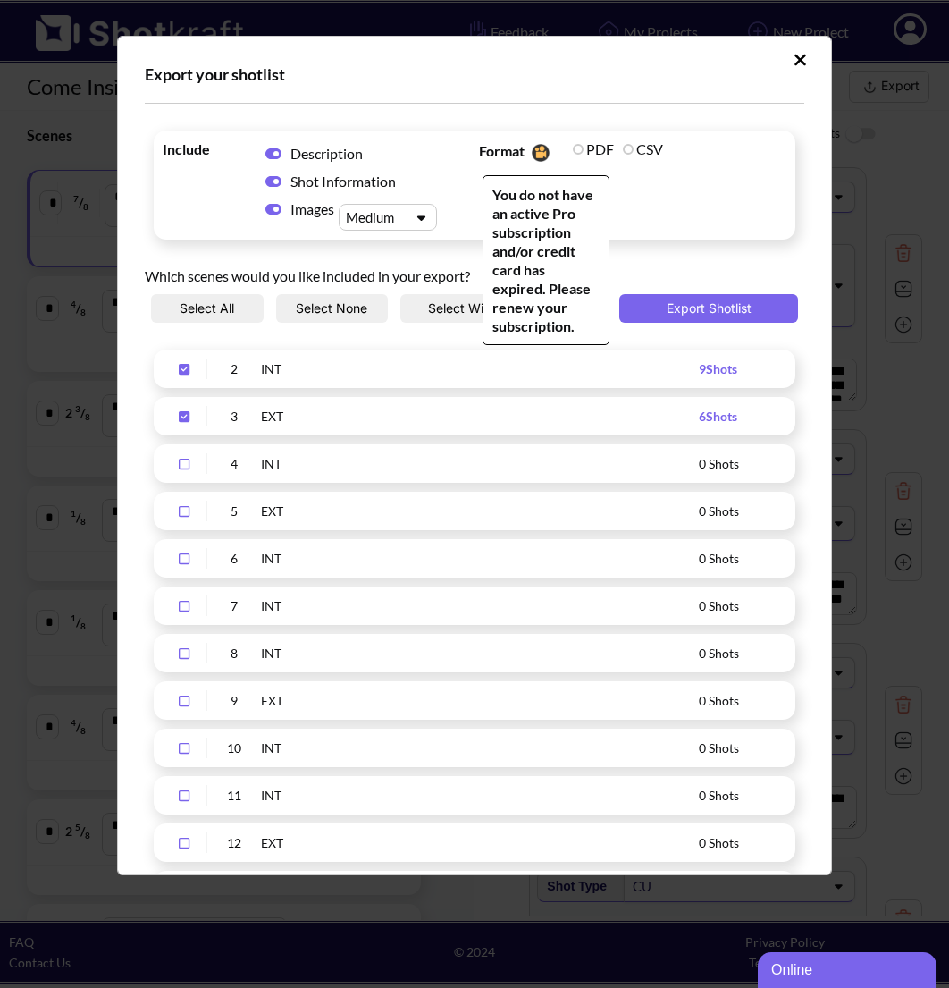
click at [623, 148] on label "CSV" at bounding box center [643, 148] width 40 height 17
click at [625, 148] on label "CSV" at bounding box center [643, 148] width 40 height 17
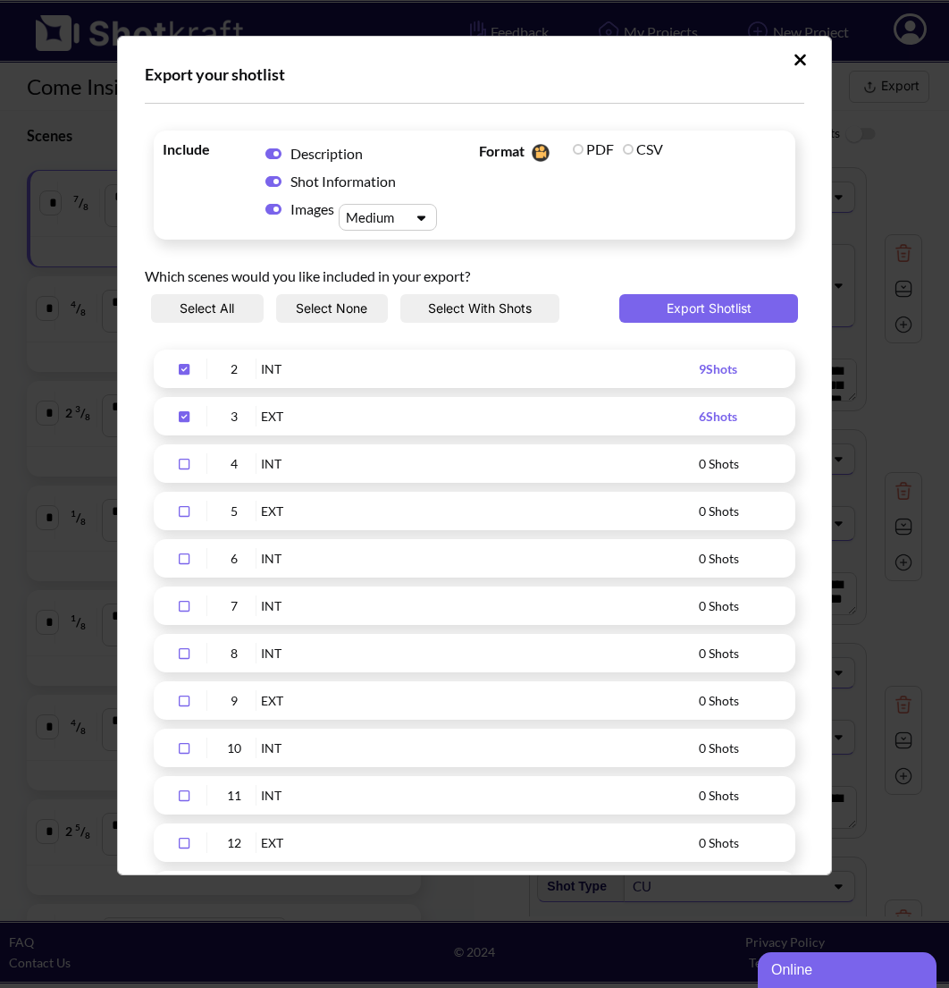
click at [795, 63] on icon "Upload Script" at bounding box center [801, 60] width 12 height 12
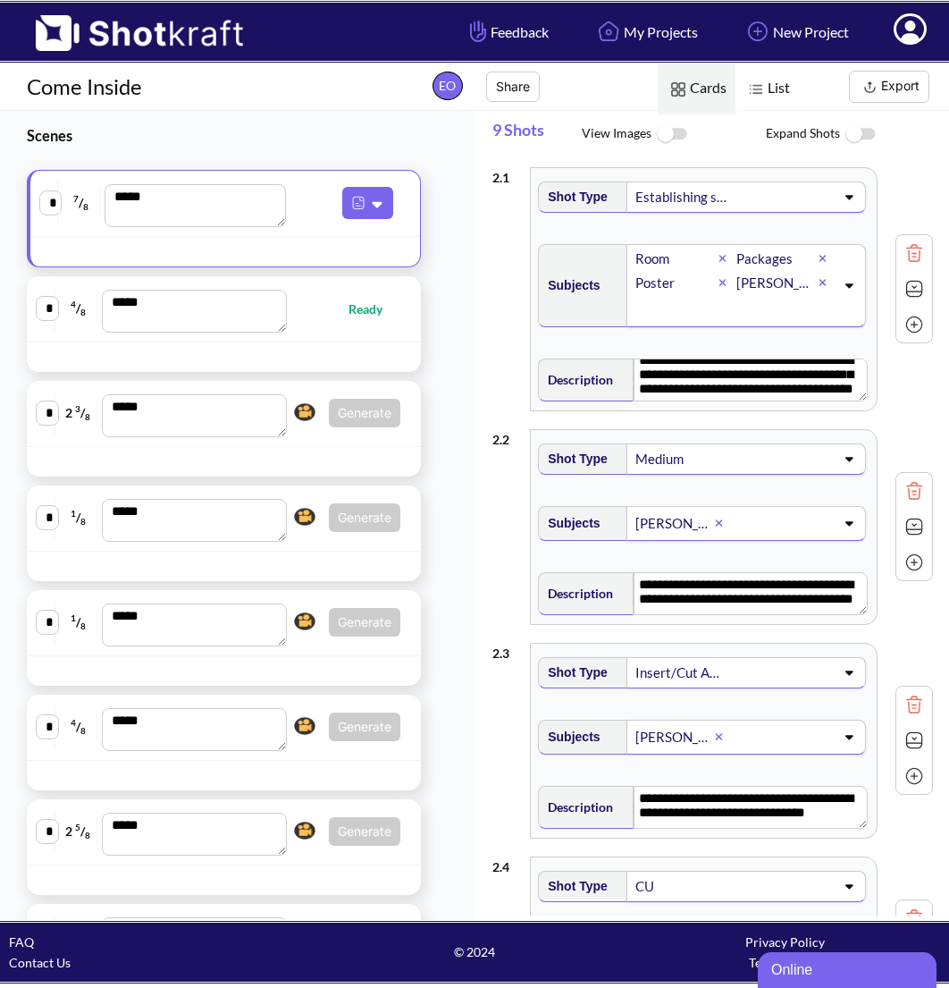
scroll to position [32, 0]
click at [842, 679] on div "Insert/Cut Away" at bounding box center [747, 672] width 240 height 31
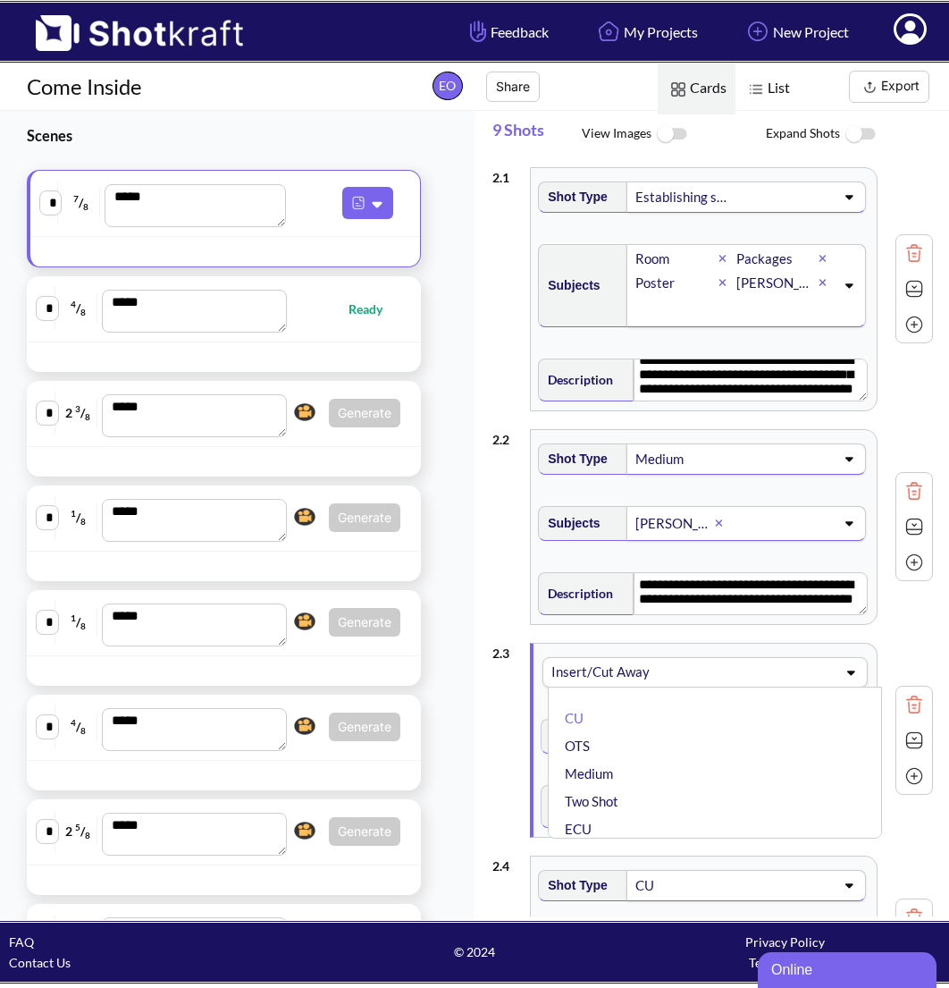
click at [841, 678] on div "Insert/Cut Away CU OTS Medium Two Shot ECU Wide Master shot Cowboy Insert POV F…" at bounding box center [705, 672] width 325 height 30
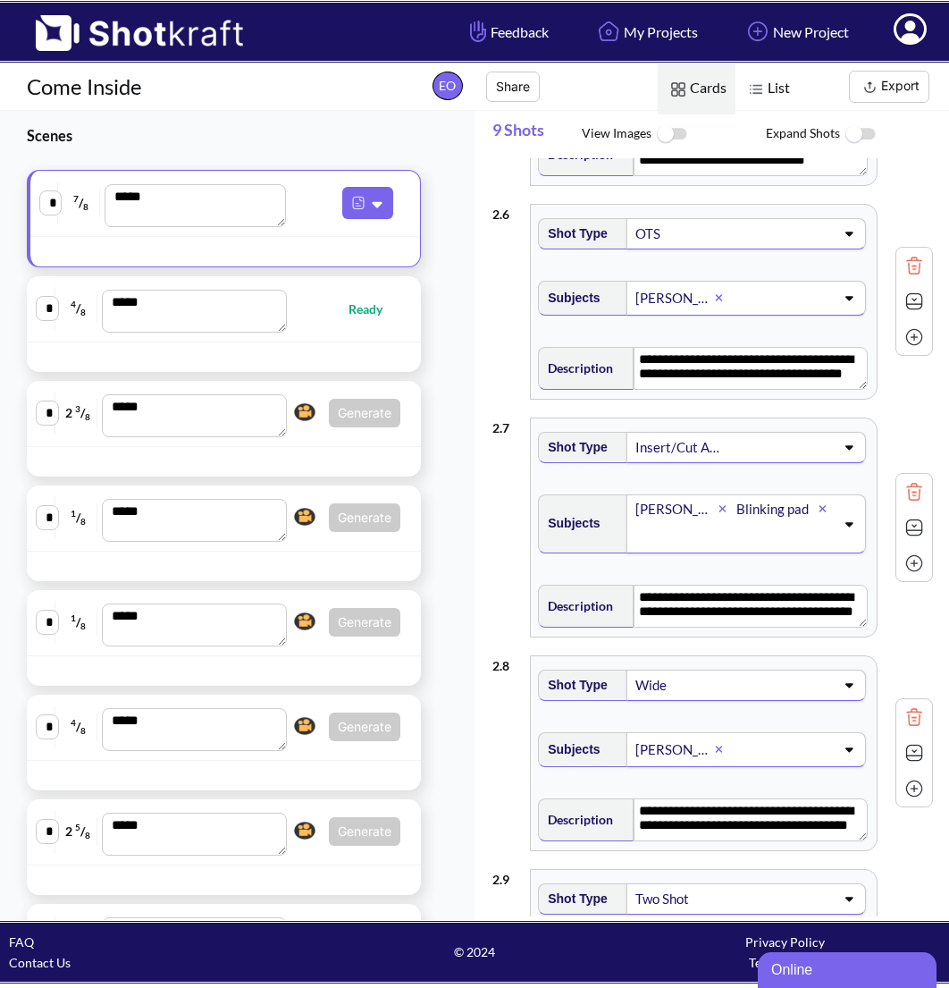
scroll to position [1333, 0]
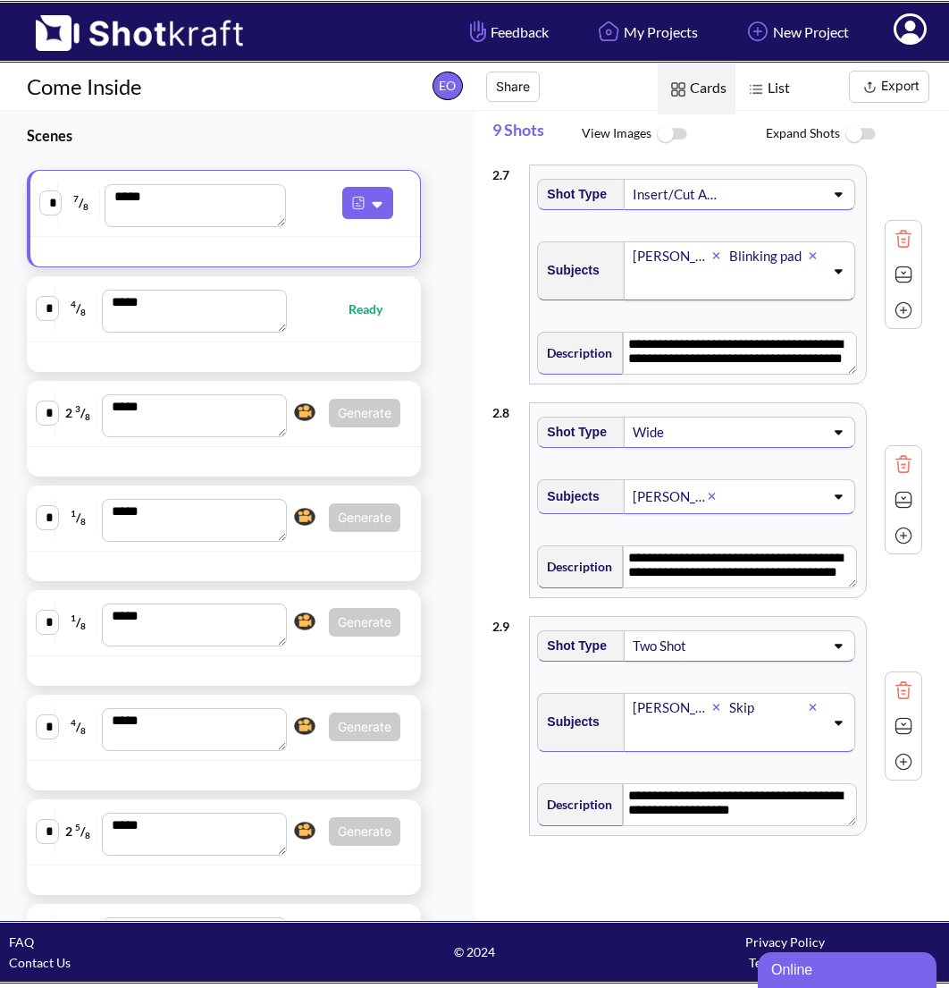
click at [915, 41] on icon at bounding box center [910, 28] width 33 height 31
click at [858, 62] on link "My Profile" at bounding box center [861, 65] width 148 height 29
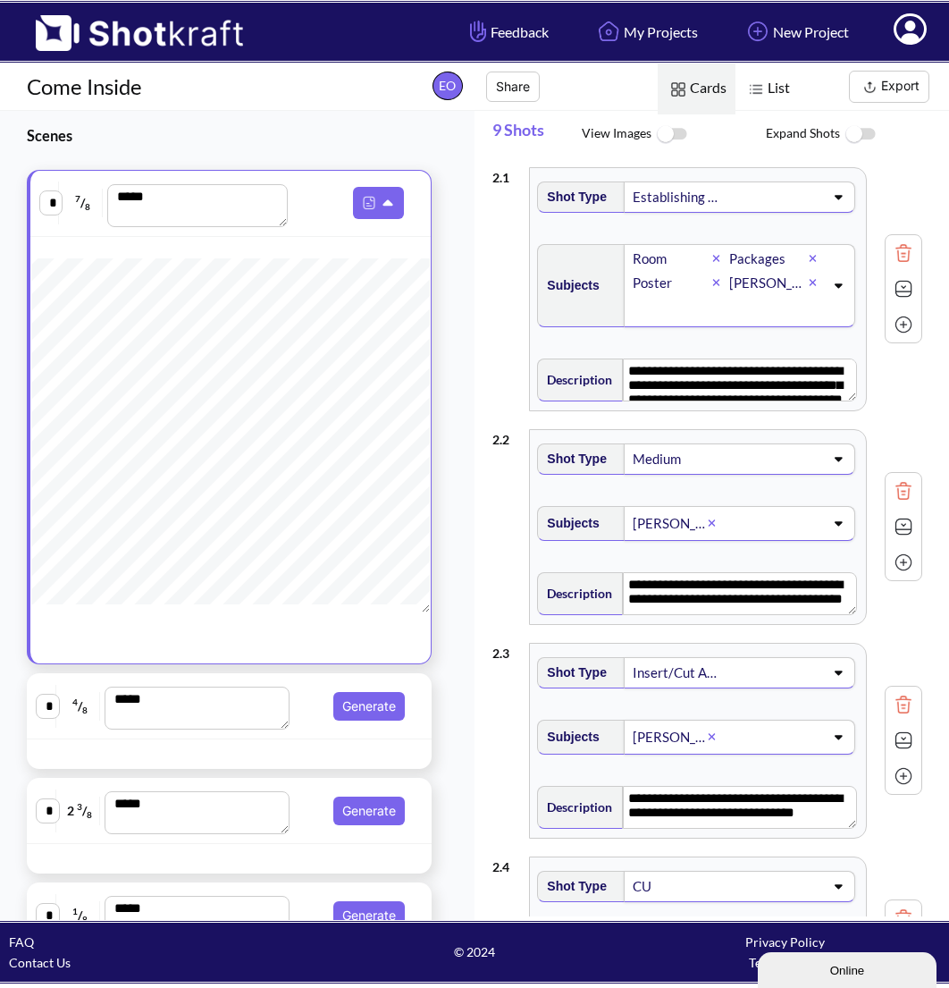
click at [306, 725] on div "* 4 / 8 *** Generate" at bounding box center [229, 705] width 387 height 47
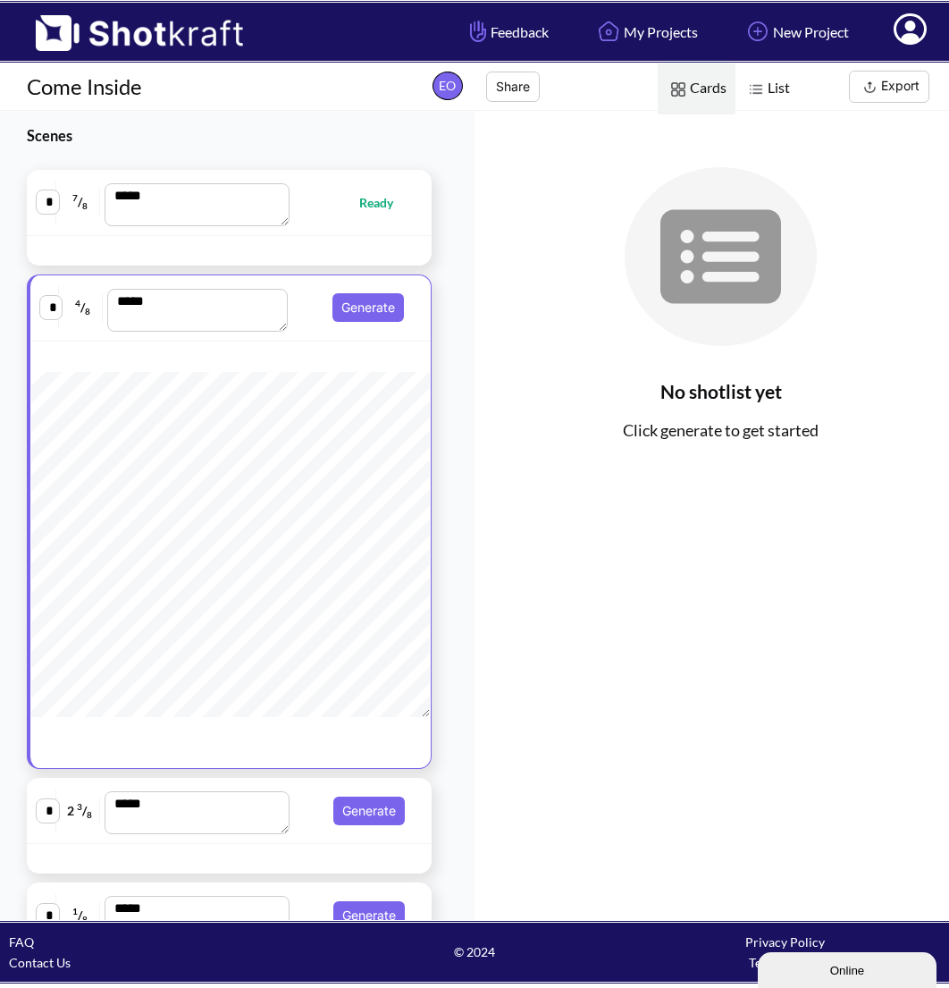
click at [347, 192] on span "Ready" at bounding box center [355, 202] width 114 height 21
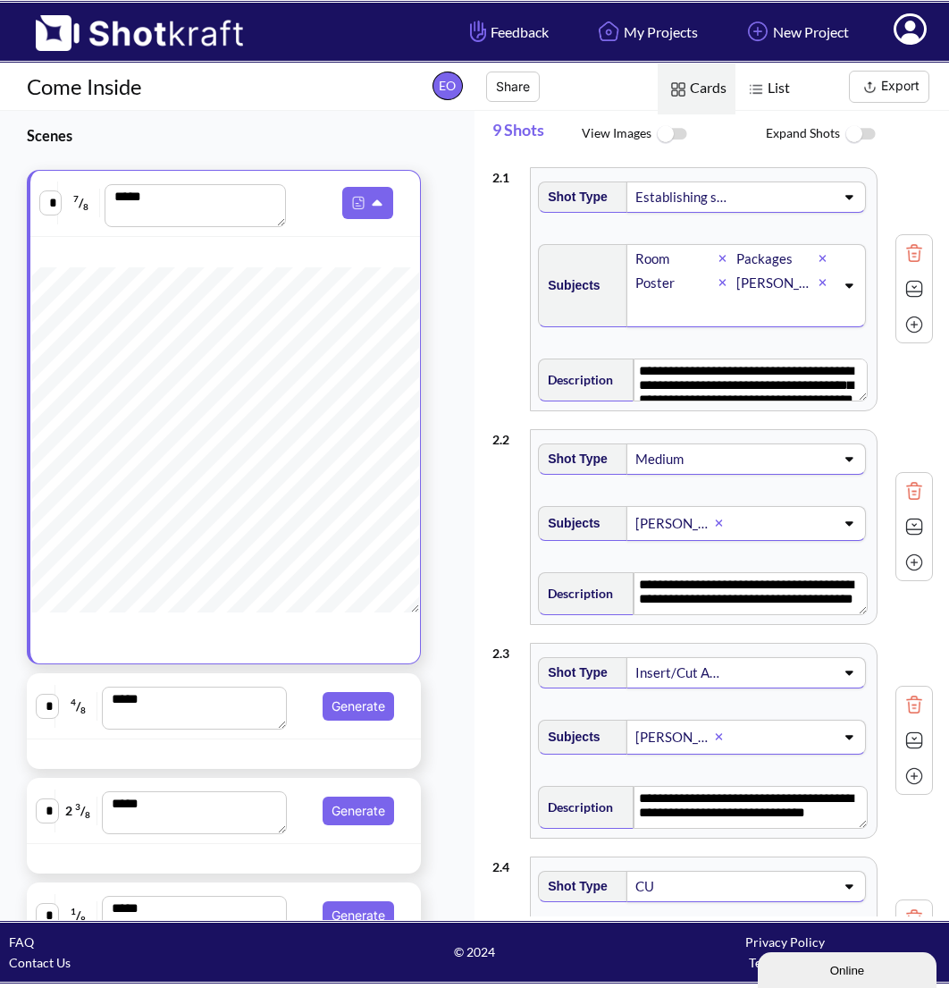
click at [846, 284] on icon at bounding box center [850, 286] width 8 height 4
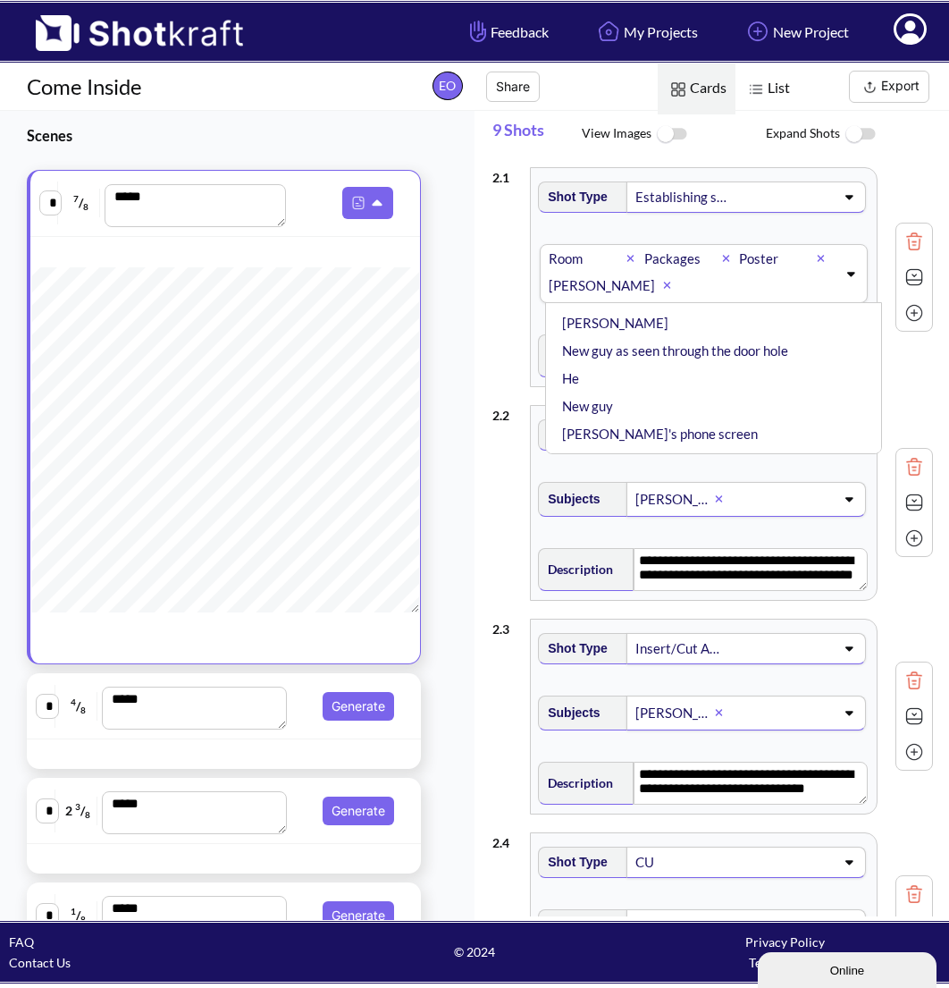
scroll to position [227, 0]
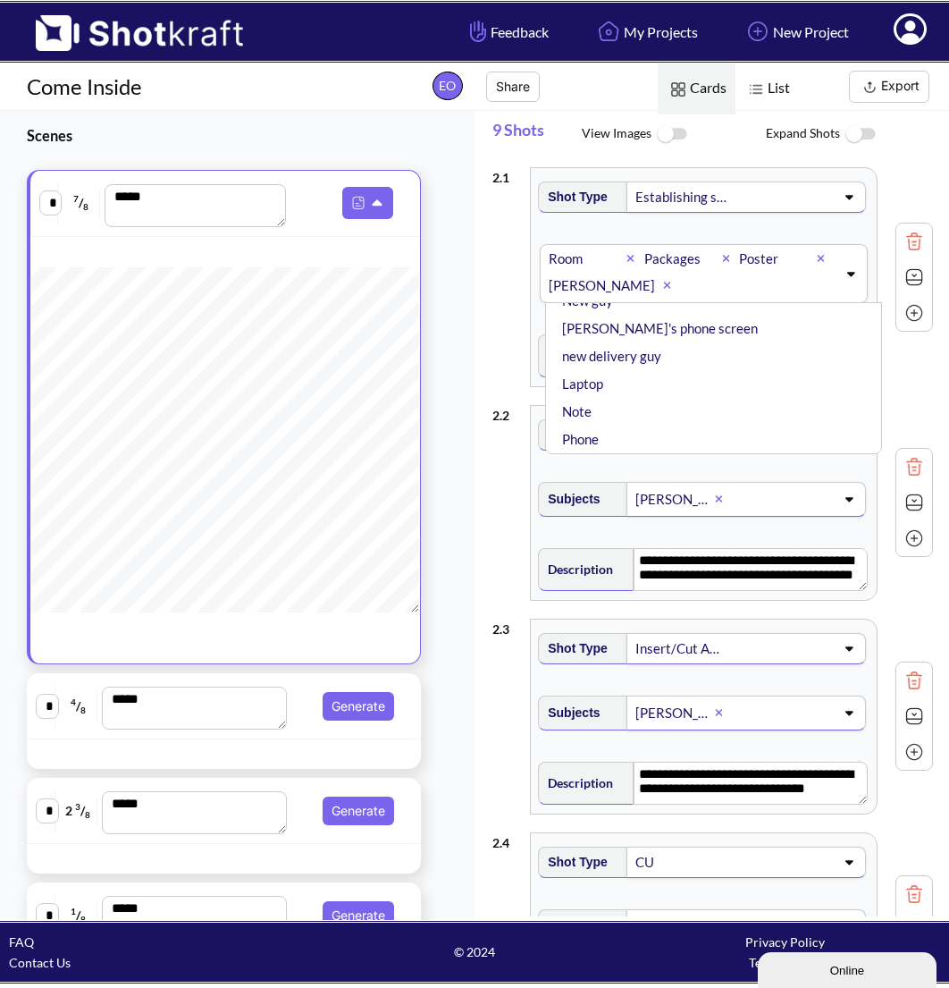
click at [843, 270] on icon at bounding box center [851, 273] width 24 height 13
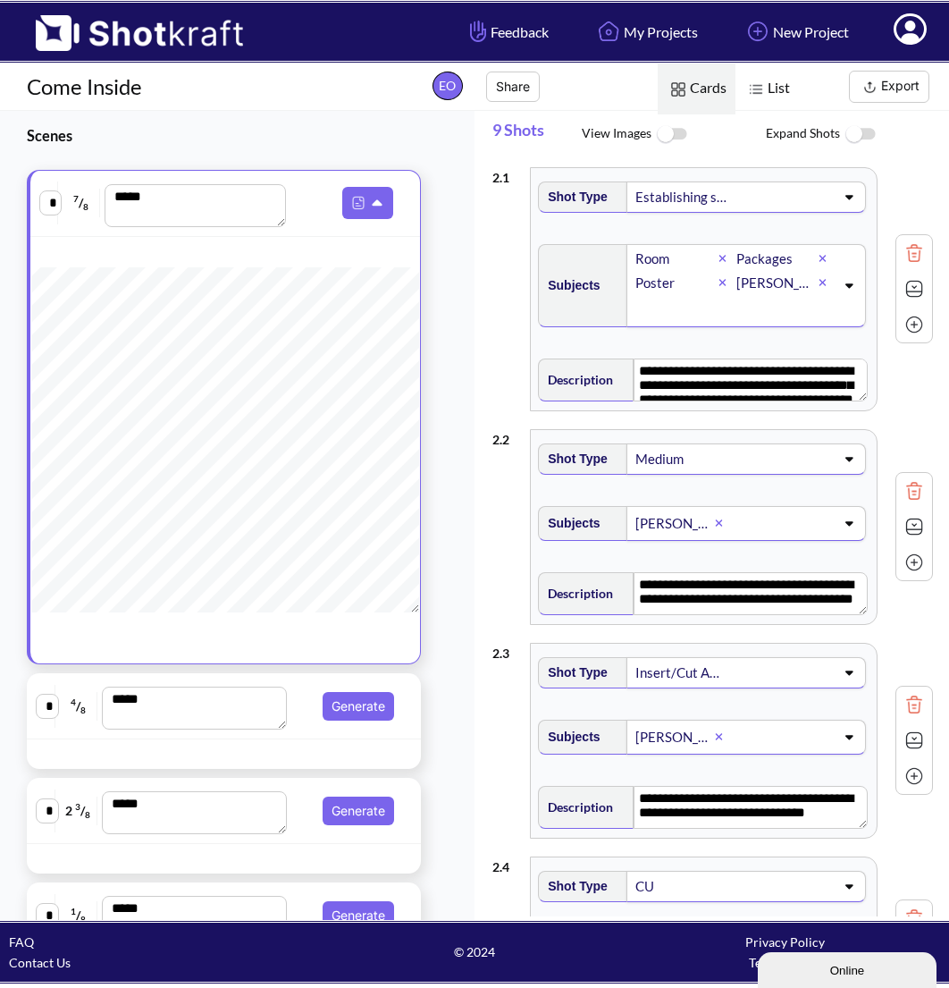
click at [901, 407] on div "**********" at bounding box center [713, 289] width 441 height 262
click at [696, 198] on div "Establishing shot" at bounding box center [683, 197] width 95 height 24
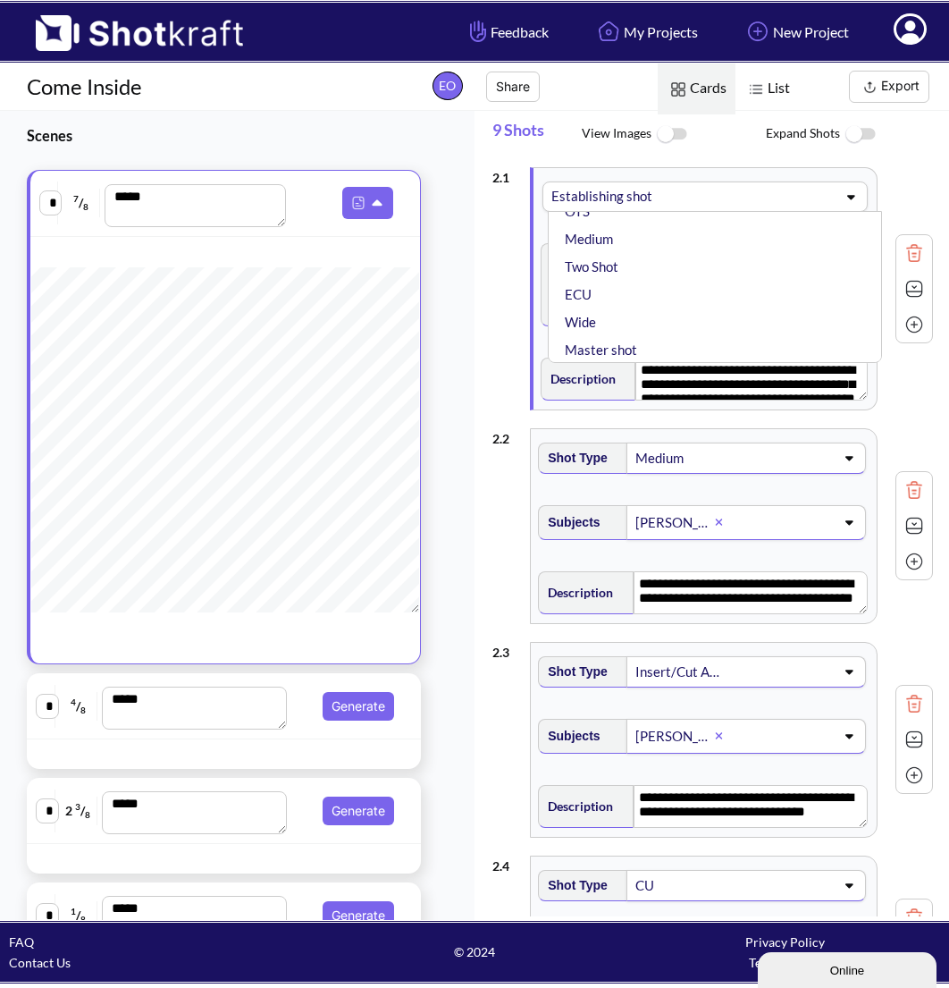
scroll to position [29, 0]
click at [717, 190] on span at bounding box center [760, 196] width 146 height 25
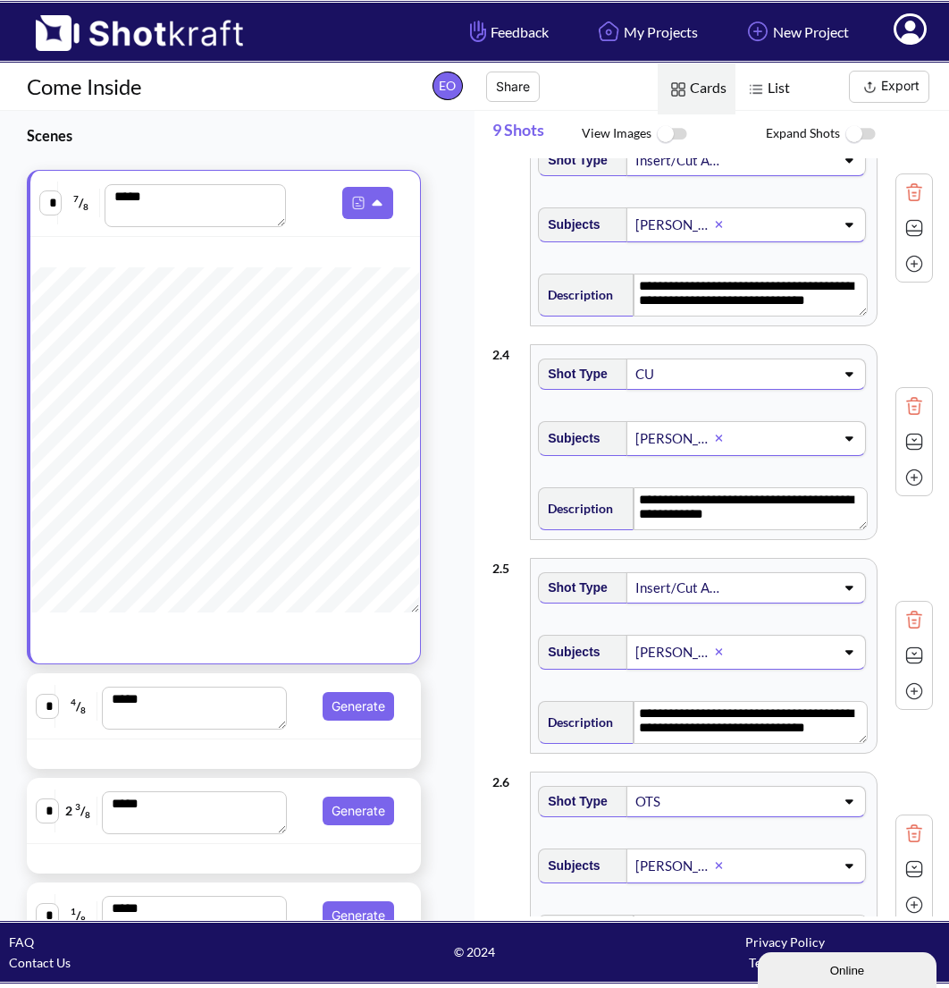
scroll to position [543, 0]
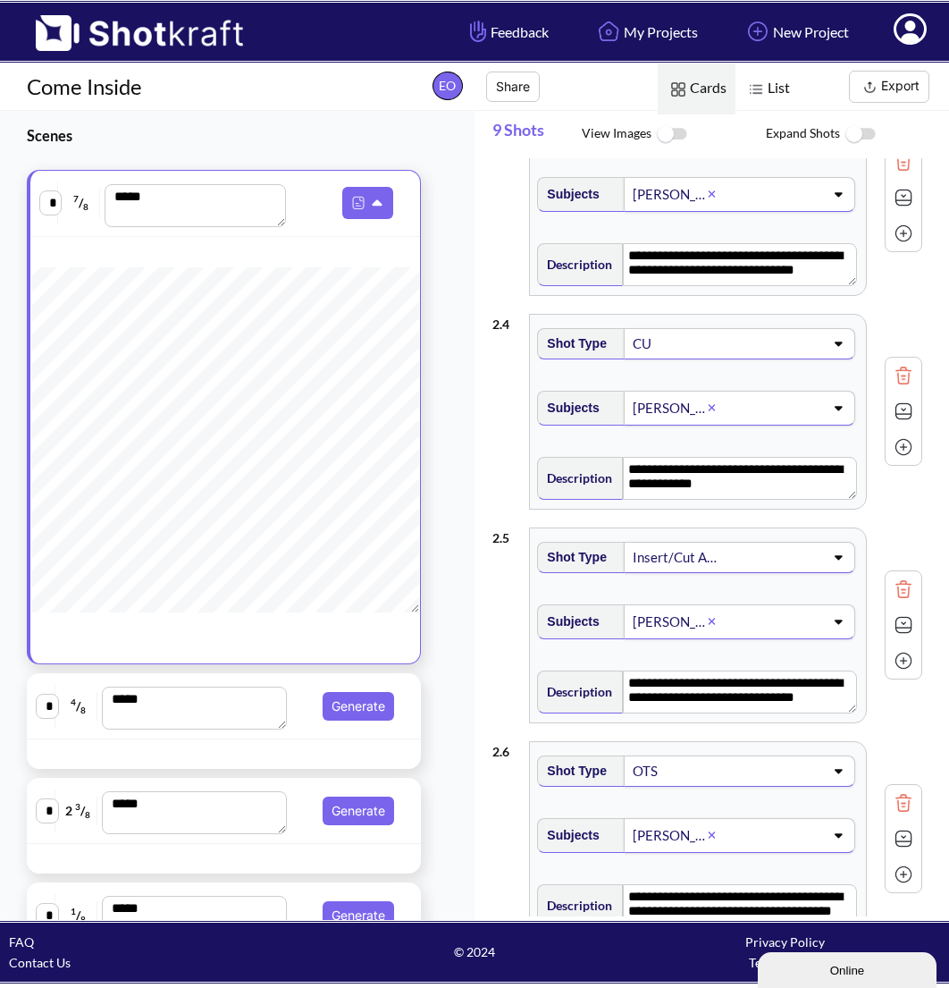
click at [917, 30] on icon at bounding box center [910, 28] width 33 height 31
click at [849, 71] on link "My Profile" at bounding box center [861, 65] width 148 height 29
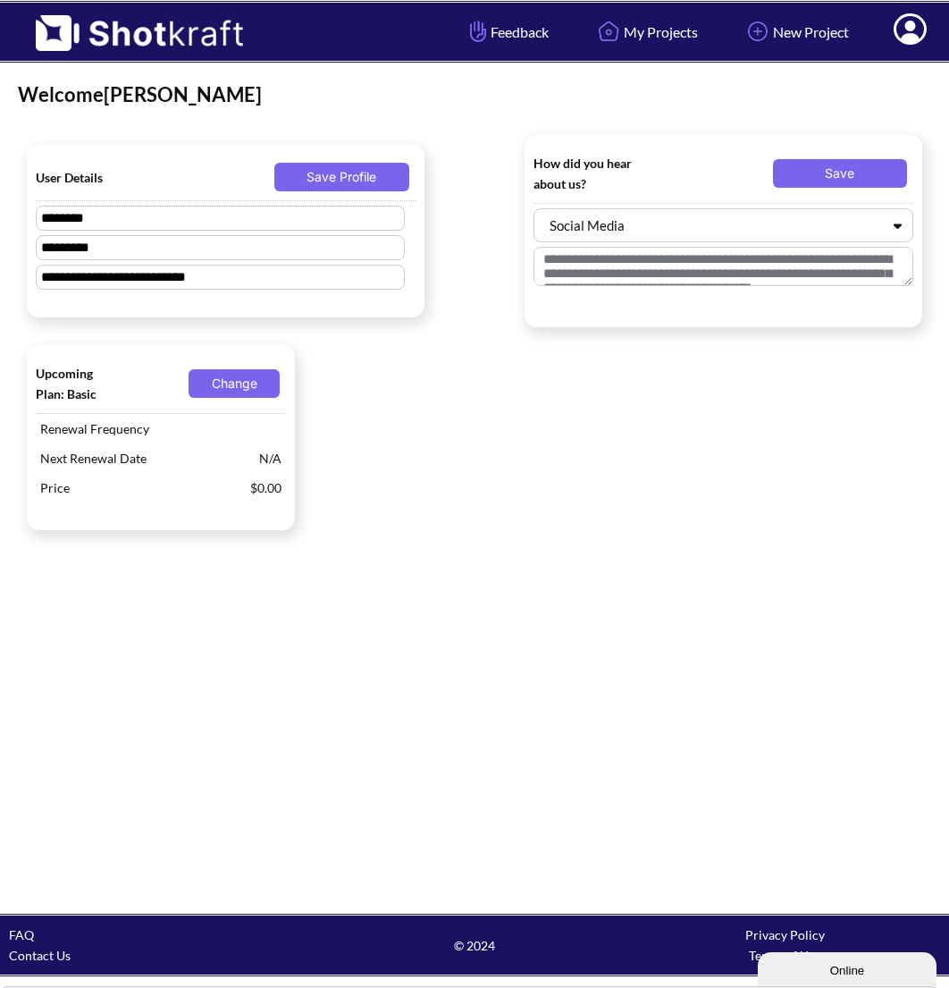
click at [889, 36] on span at bounding box center [911, 31] width 60 height 55
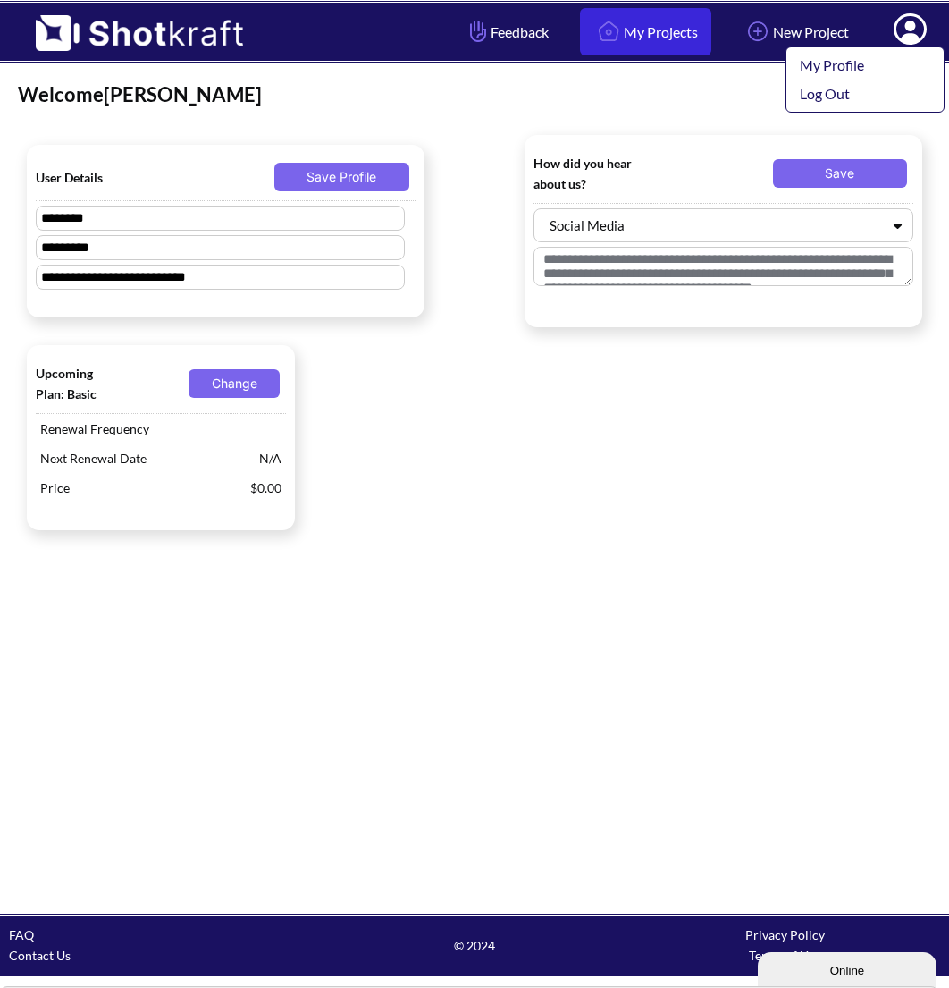
click at [674, 22] on link "My Projects" at bounding box center [645, 31] width 131 height 47
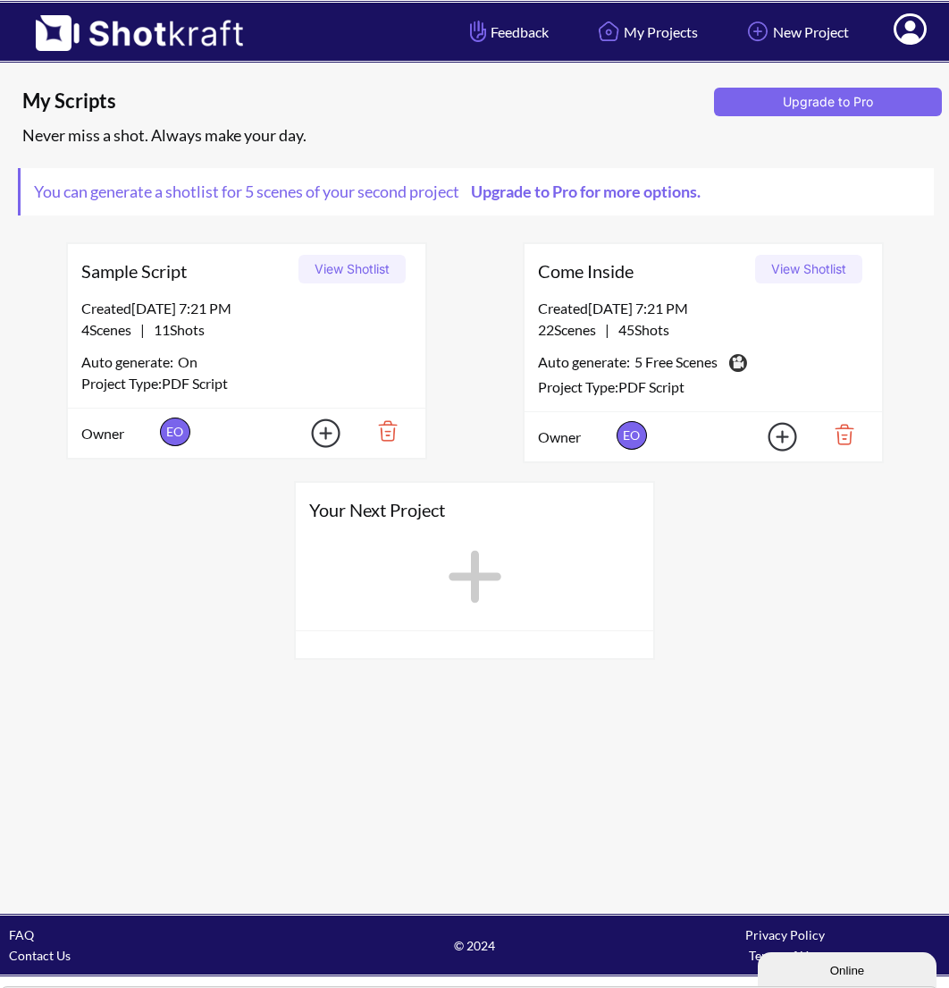
click at [384, 429] on img at bounding box center [381, 431] width 62 height 30
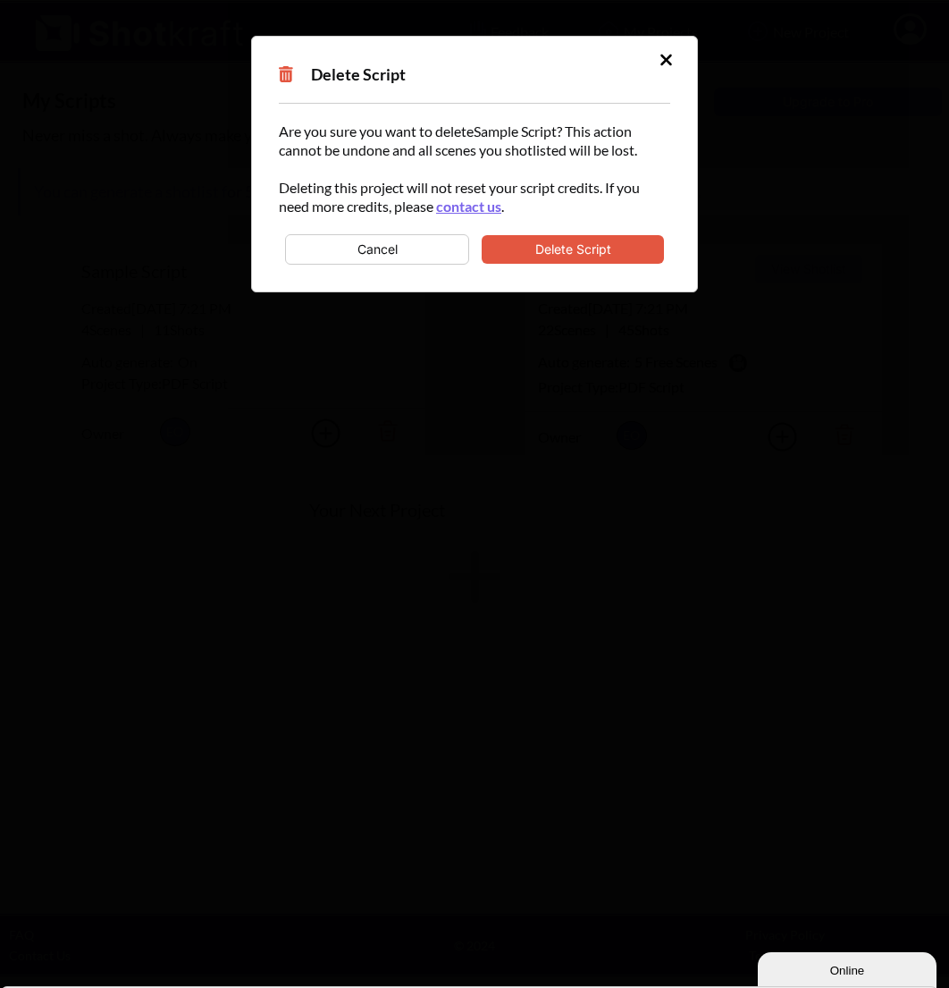
click at [577, 243] on button "Delete Script" at bounding box center [573, 249] width 182 height 29
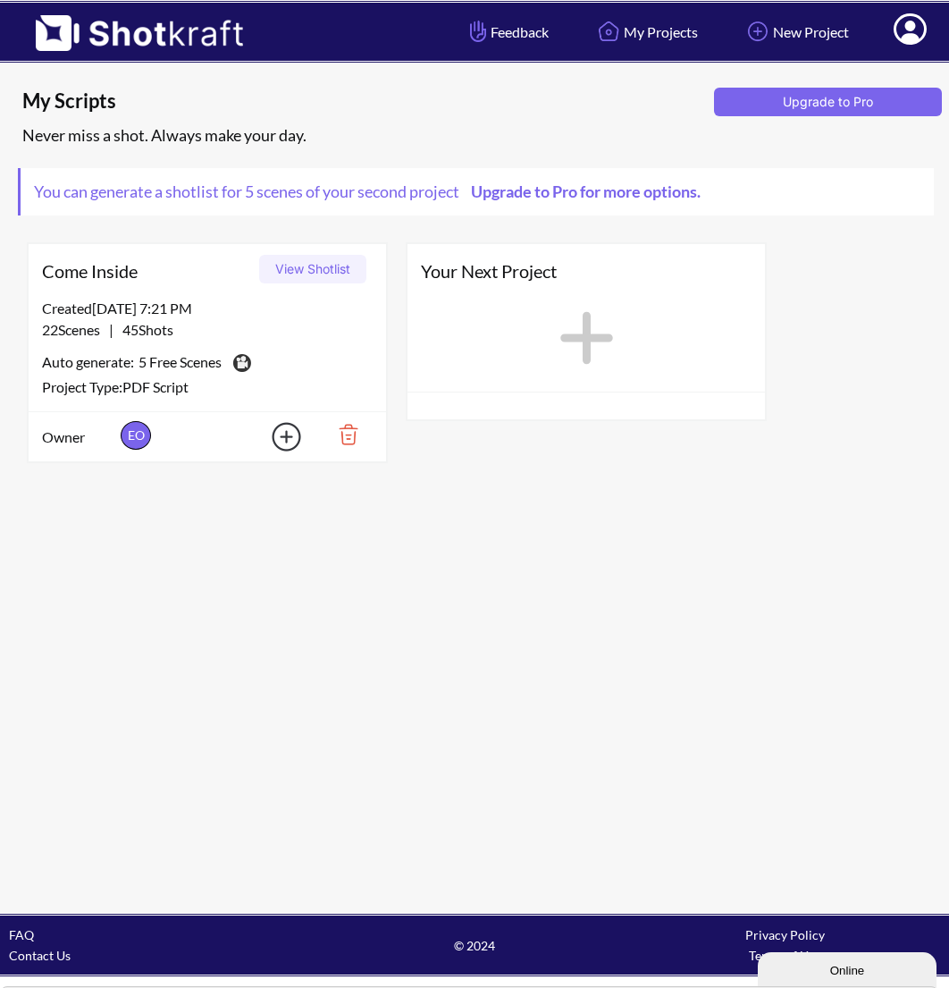
click at [359, 443] on img at bounding box center [342, 434] width 62 height 30
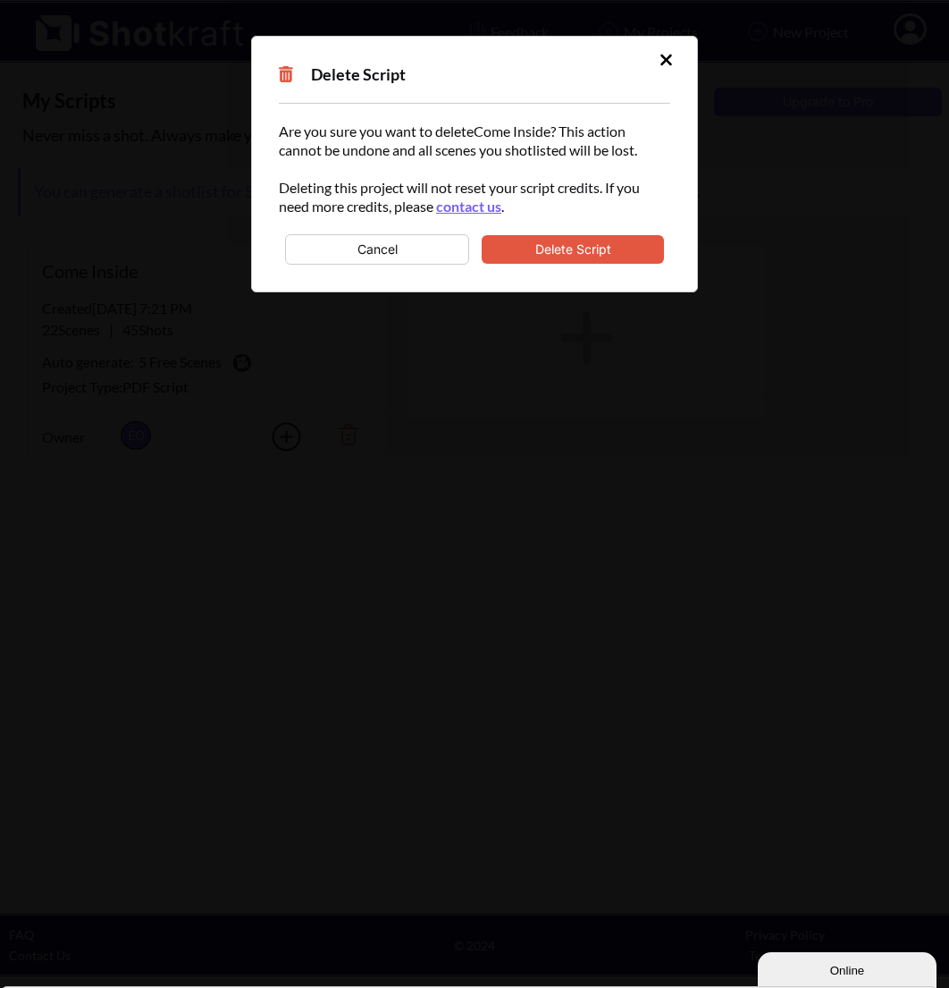
click at [584, 242] on button "Delete Script" at bounding box center [573, 249] width 182 height 29
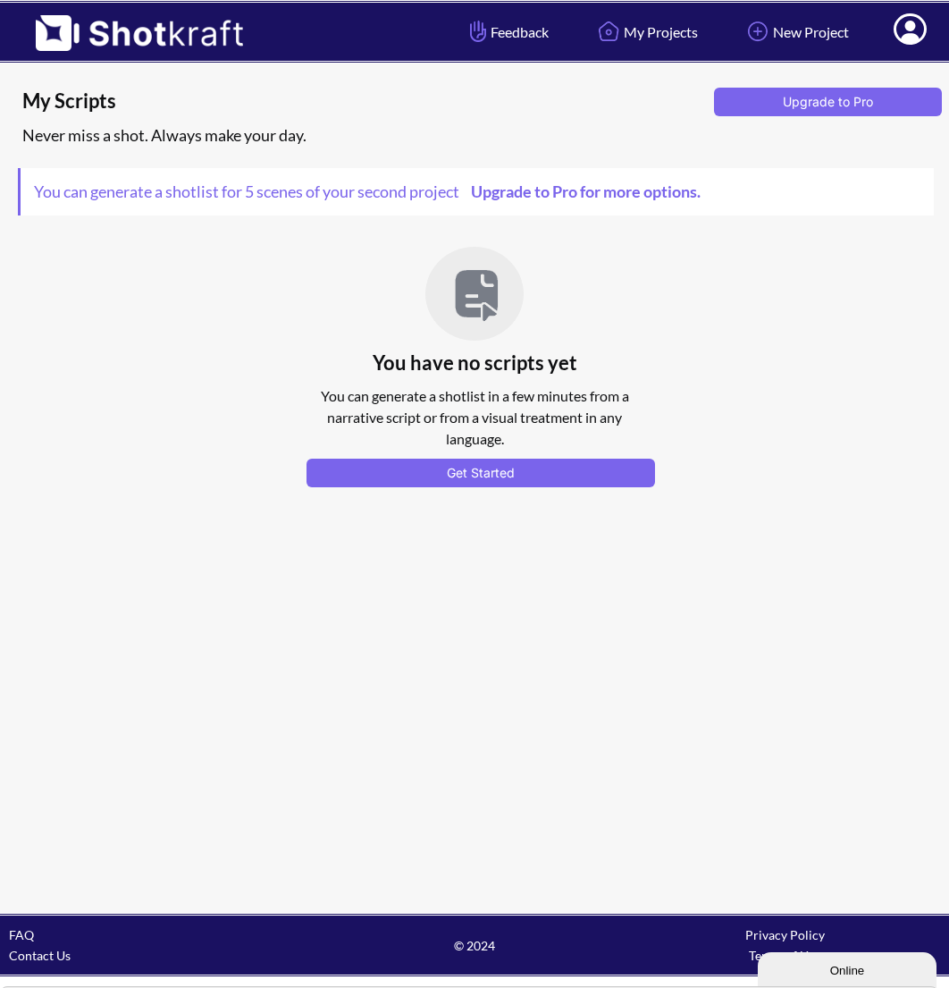
click at [907, 28] on icon at bounding box center [910, 31] width 19 height 21
click at [838, 88] on link "Log Out" at bounding box center [861, 94] width 148 height 29
